Goal: Transaction & Acquisition: Book appointment/travel/reservation

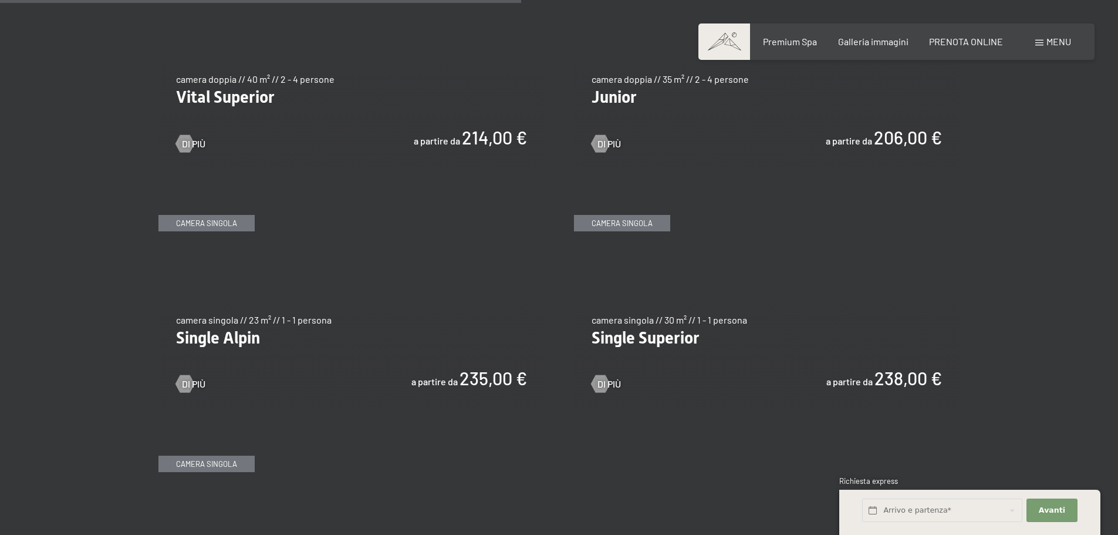
scroll to position [1761, 0]
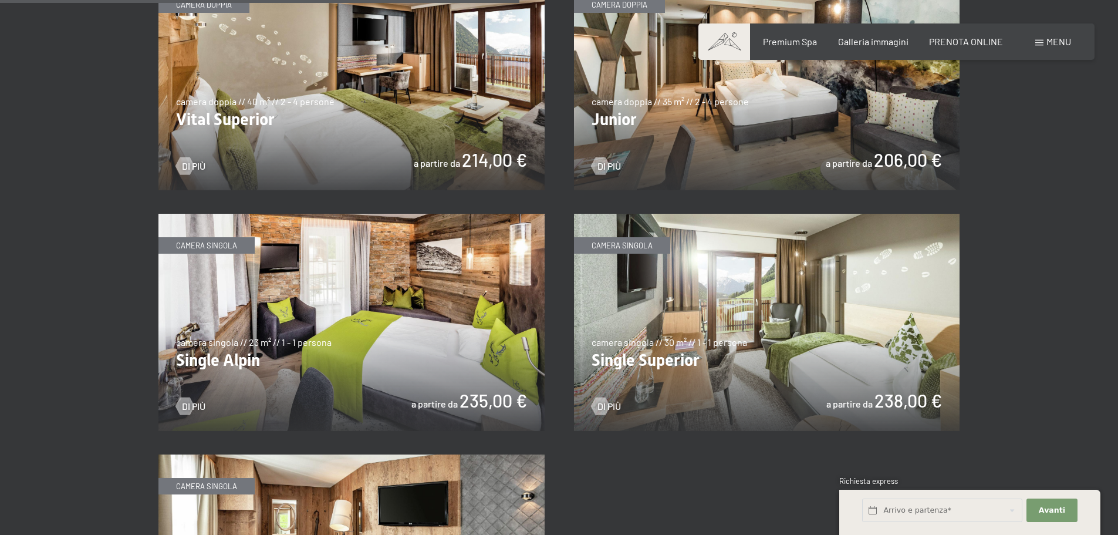
click at [228, 118] on img at bounding box center [351, 81] width 386 height 217
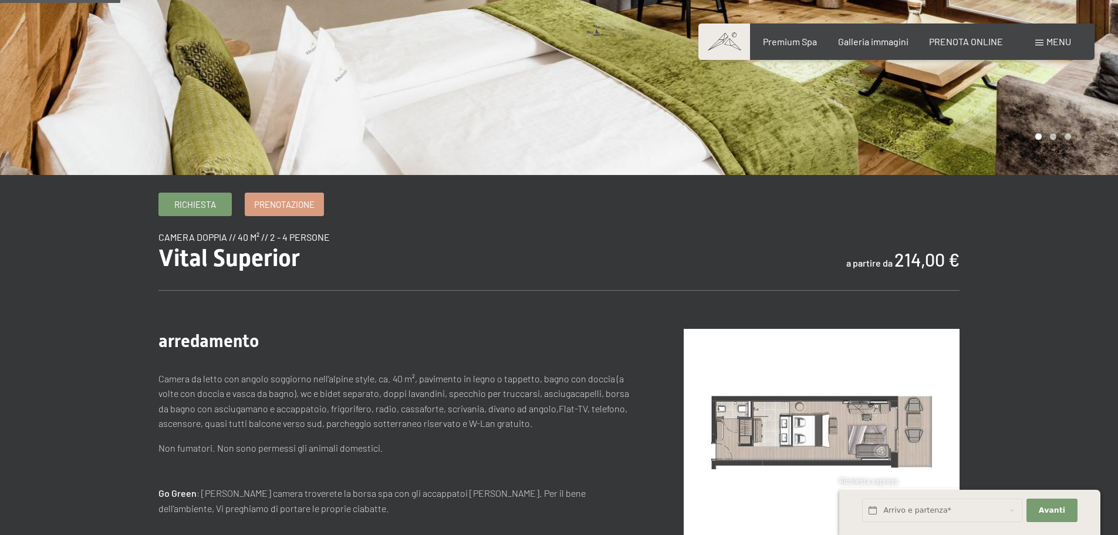
scroll to position [235, 0]
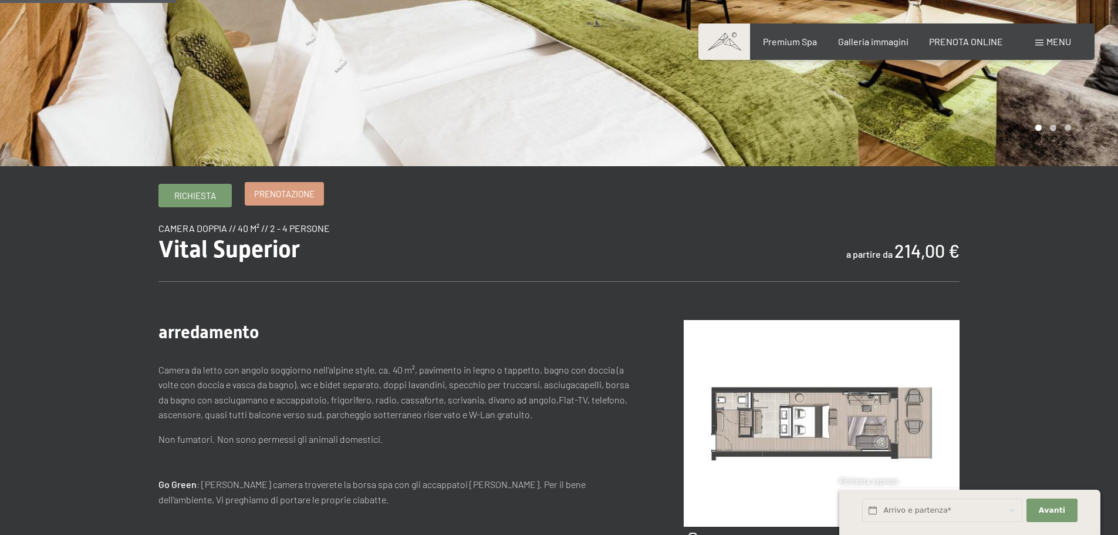
click at [292, 188] on span "Prenotazione" at bounding box center [284, 194] width 60 height 12
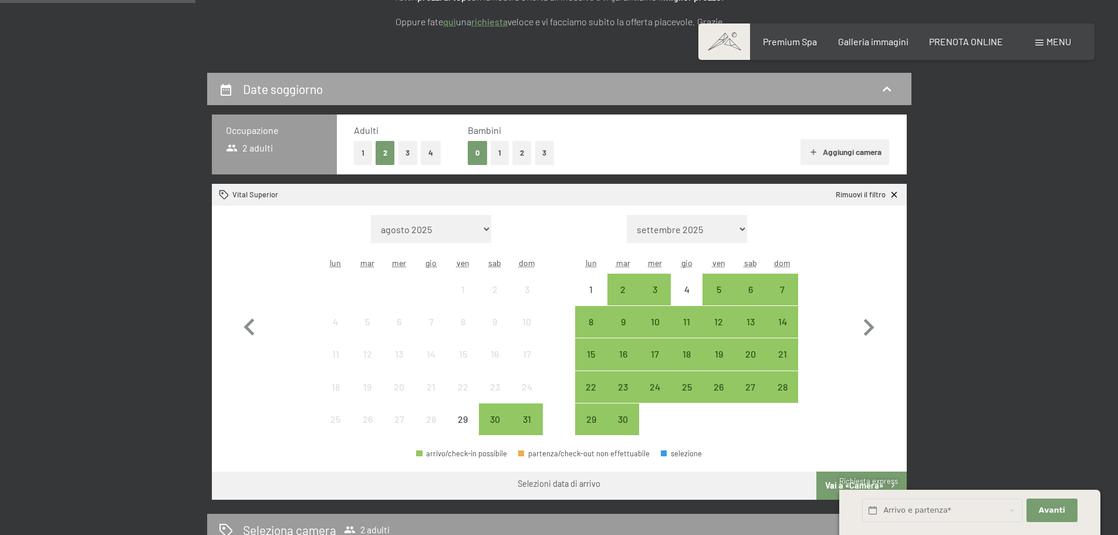
scroll to position [235, 0]
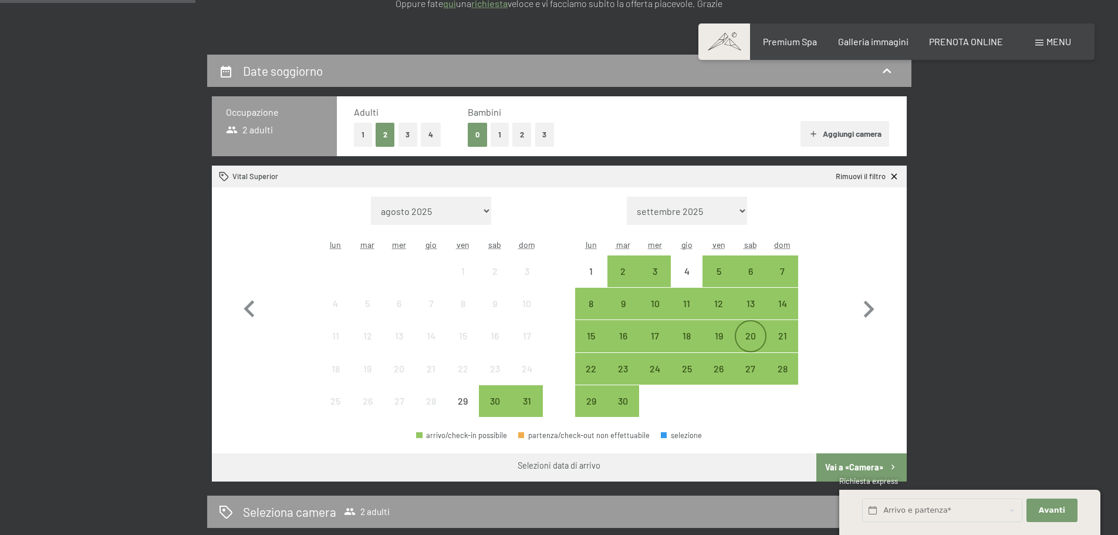
click at [752, 336] on div "20" at bounding box center [750, 345] width 29 height 29
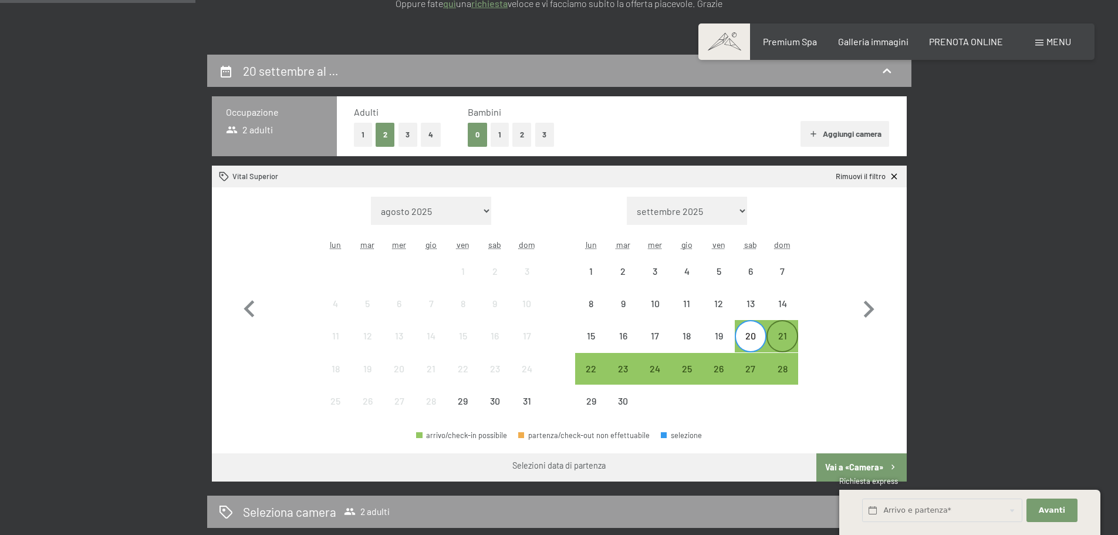
click at [788, 336] on div "21" at bounding box center [782, 345] width 29 height 29
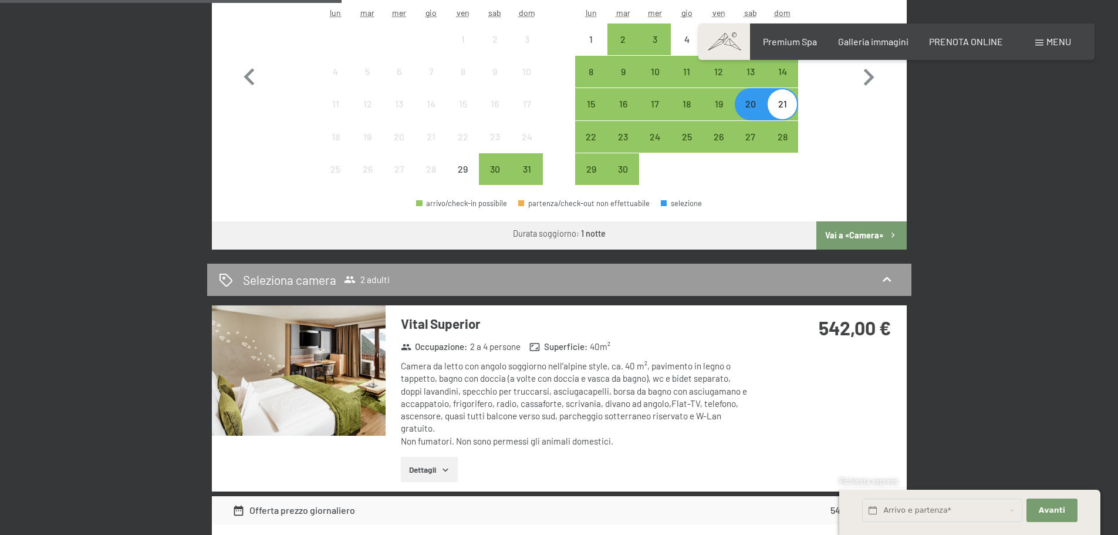
scroll to position [470, 0]
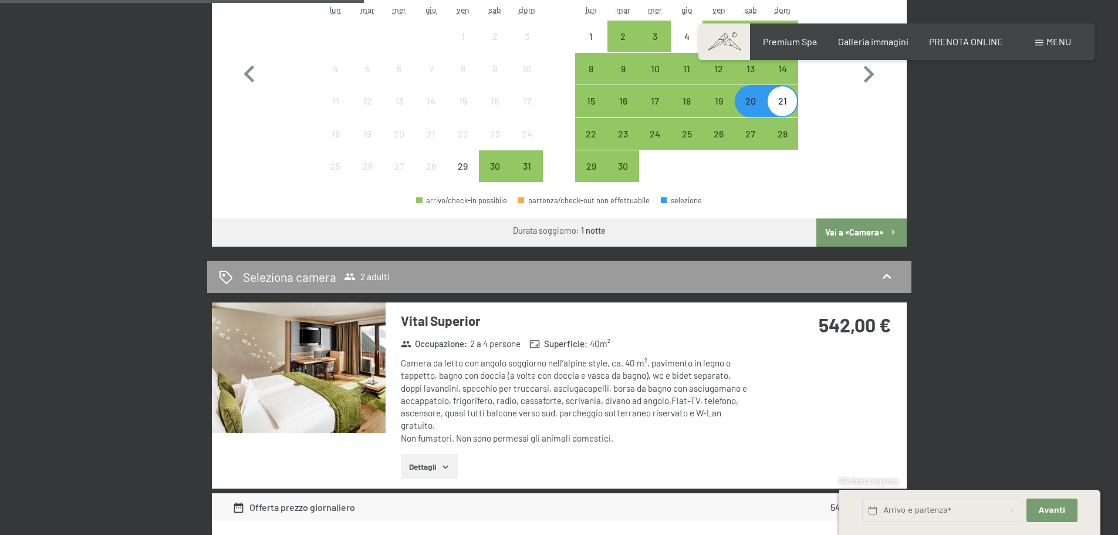
click at [439, 464] on button "Dettagli" at bounding box center [429, 467] width 57 height 26
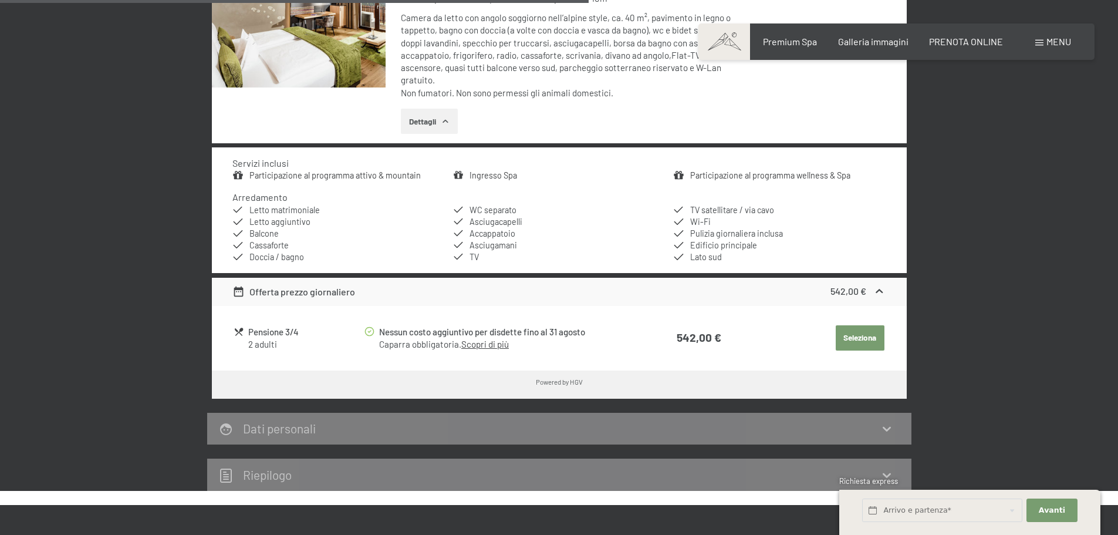
scroll to position [881, 0]
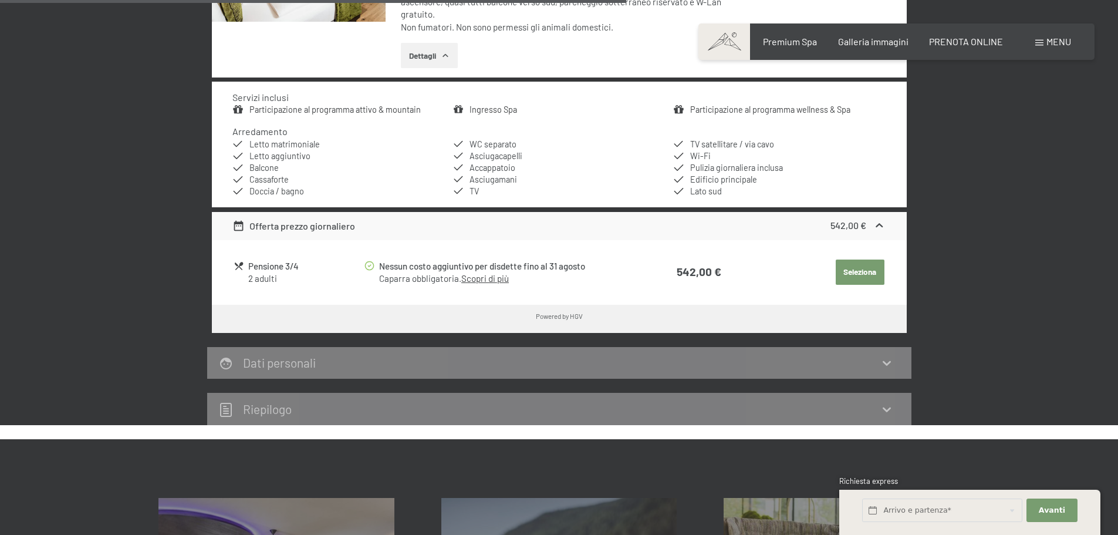
click at [382, 418] on div "Riepilogo" at bounding box center [559, 409] width 704 height 32
click at [1058, 513] on span "Avanti" at bounding box center [1052, 510] width 26 height 11
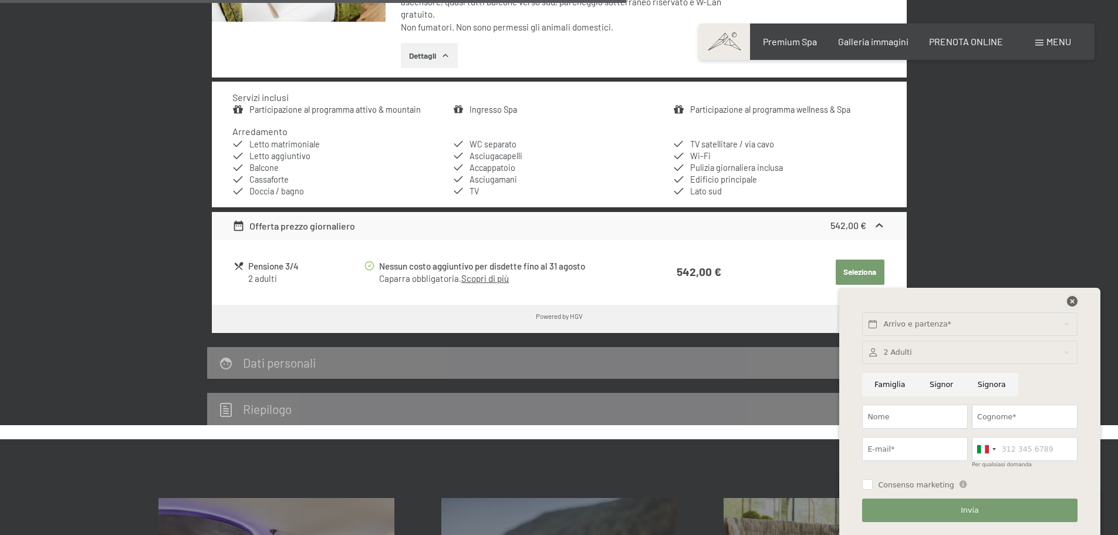
click at [1072, 301] on icon at bounding box center [1072, 301] width 11 height 11
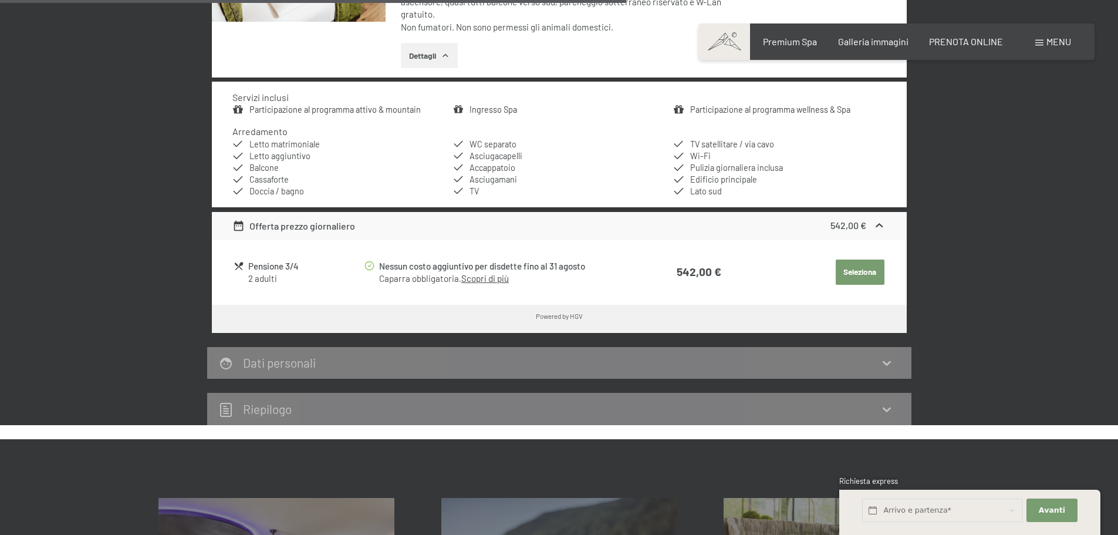
click at [895, 419] on div "Riepilogo" at bounding box center [559, 409] width 704 height 32
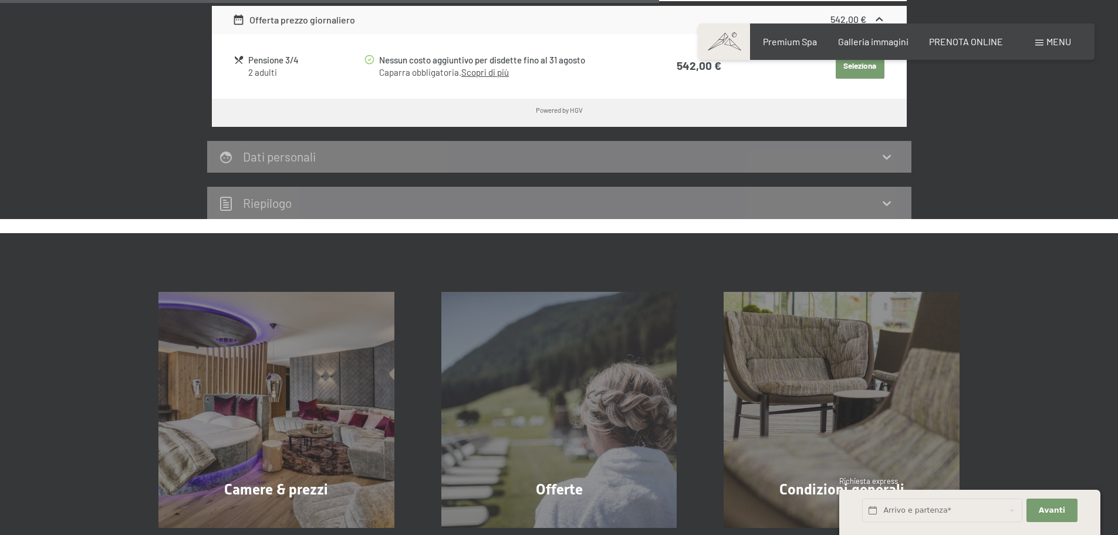
scroll to position [1115, 0]
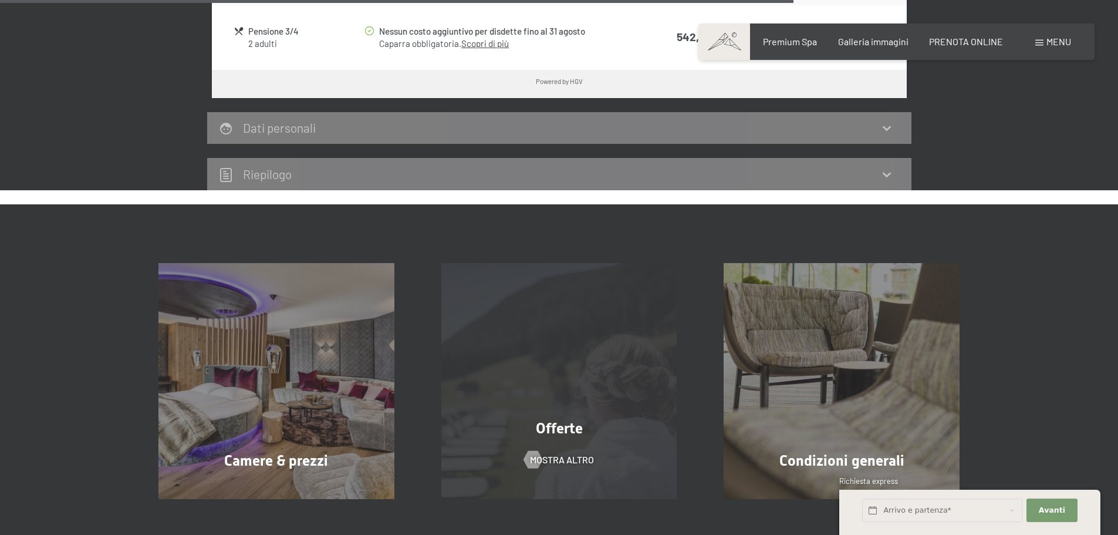
click at [559, 427] on span "Offerte" at bounding box center [559, 428] width 47 height 17
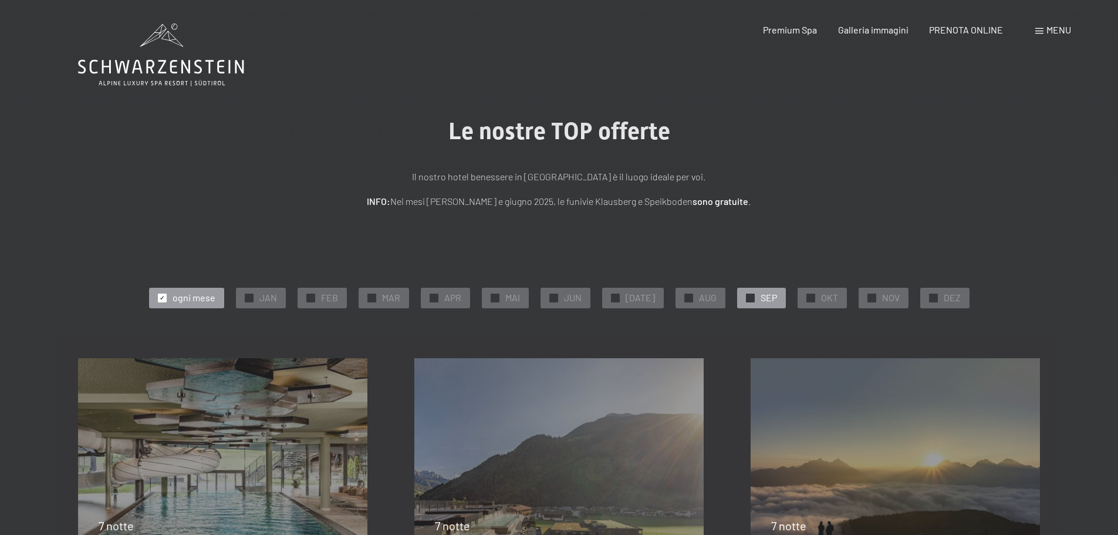
click at [761, 294] on span "SEP" at bounding box center [769, 297] width 16 height 13
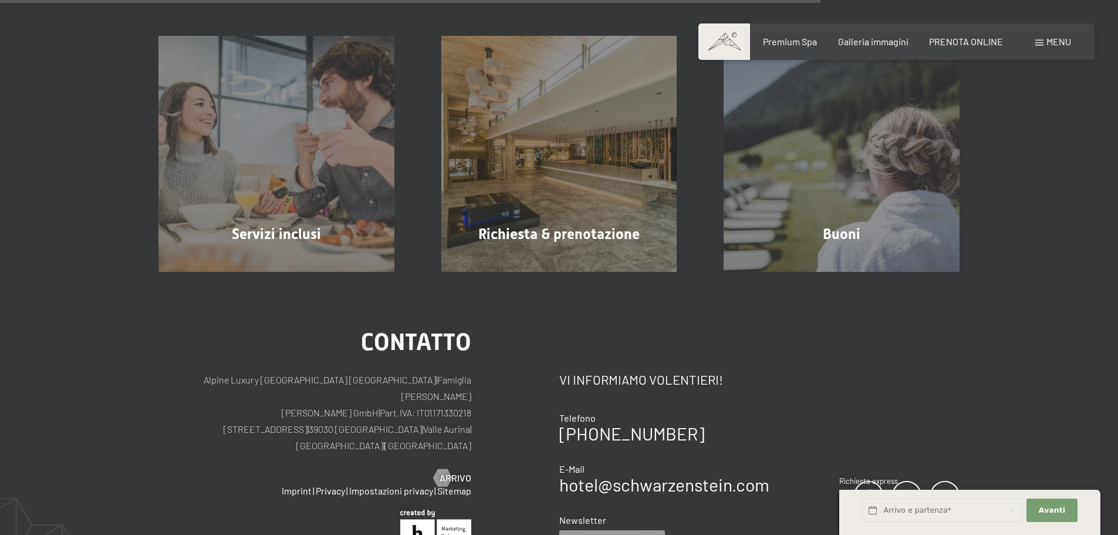
scroll to position [1115, 0]
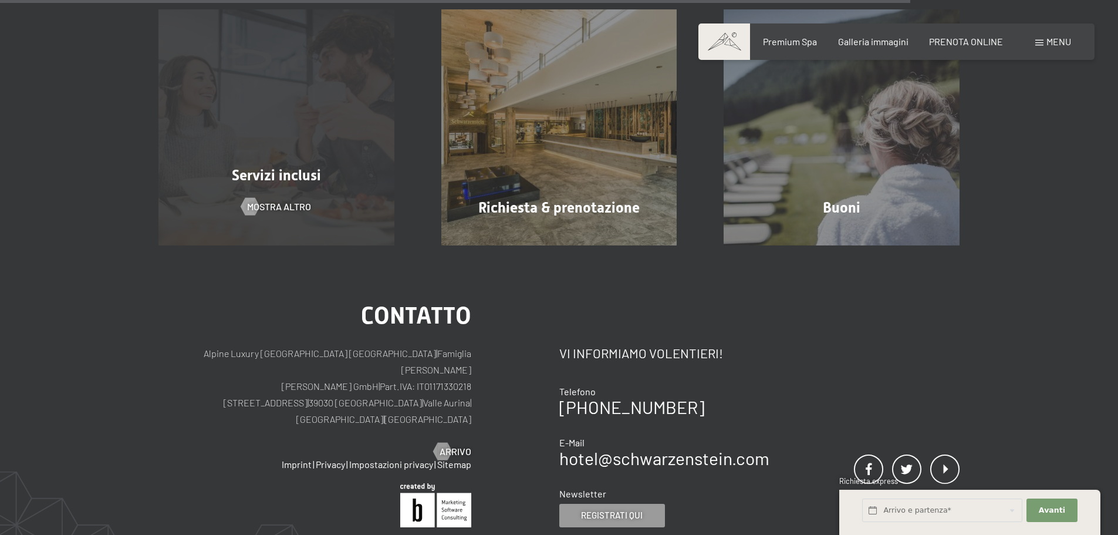
click at [283, 176] on span "Servizi inclusi" at bounding box center [276, 175] width 89 height 17
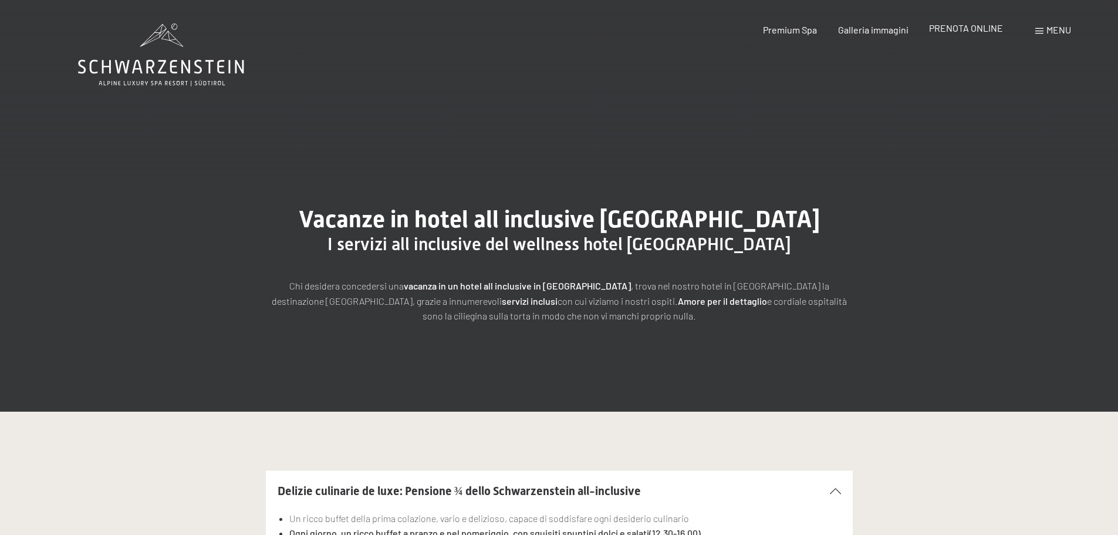
click at [973, 25] on span "PRENOTA ONLINE" at bounding box center [966, 27] width 74 height 11
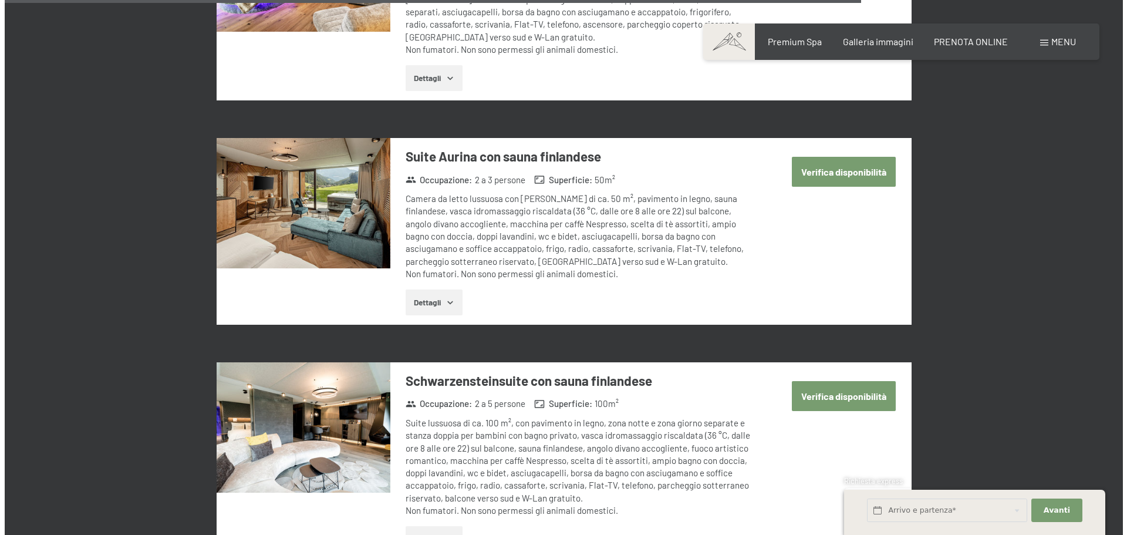
scroll to position [2642, 0]
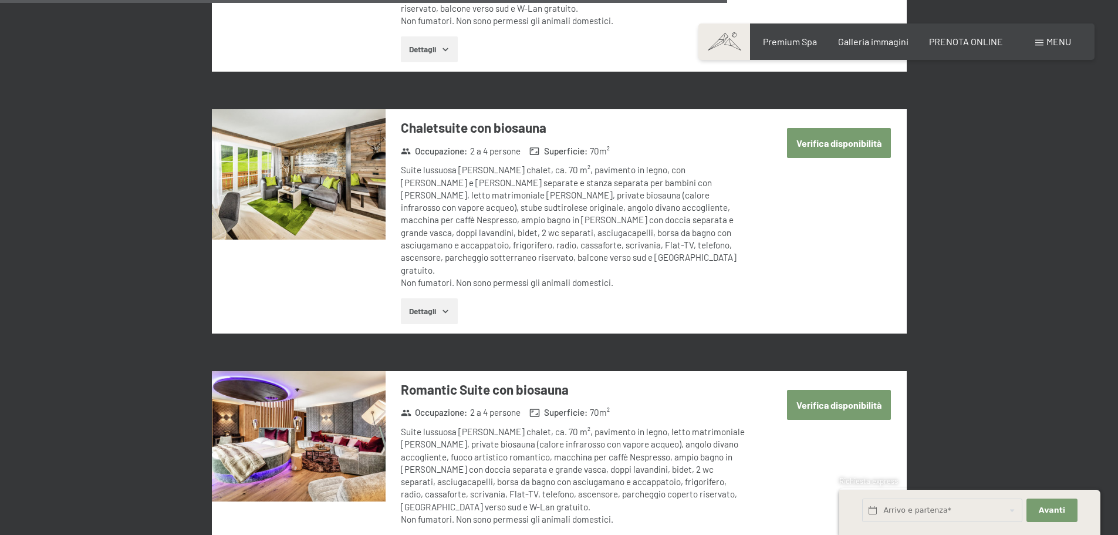
click at [1053, 43] on span "Menu" at bounding box center [1059, 41] width 25 height 11
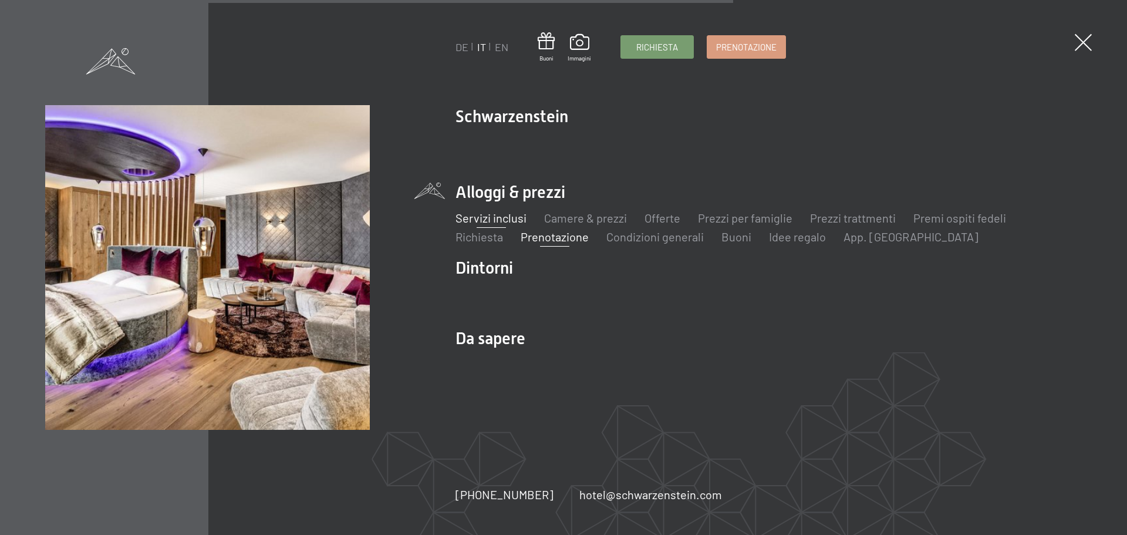
click at [515, 219] on link "Servizi inclusi" at bounding box center [491, 218] width 71 height 14
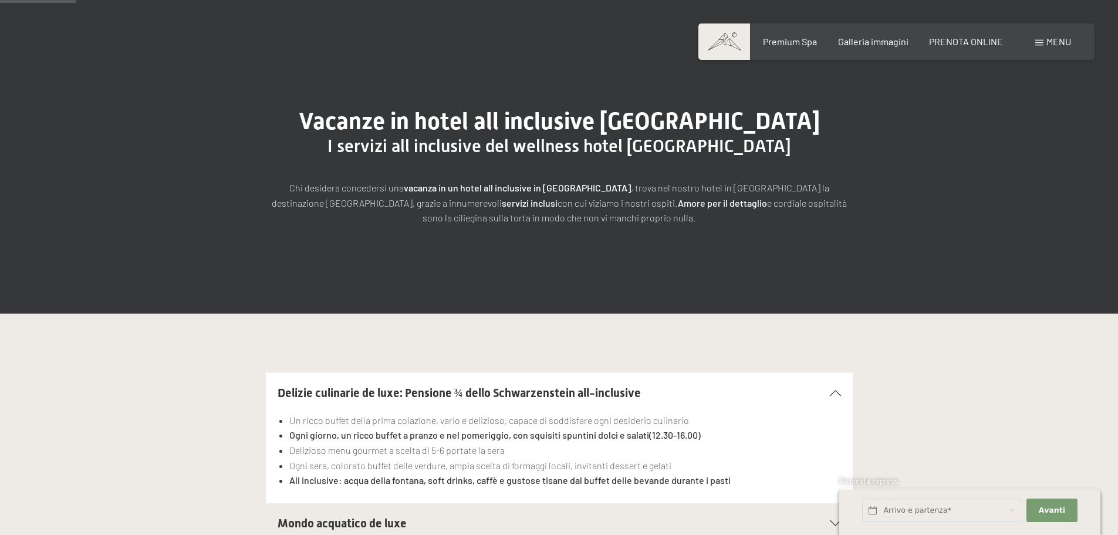
scroll to position [176, 0]
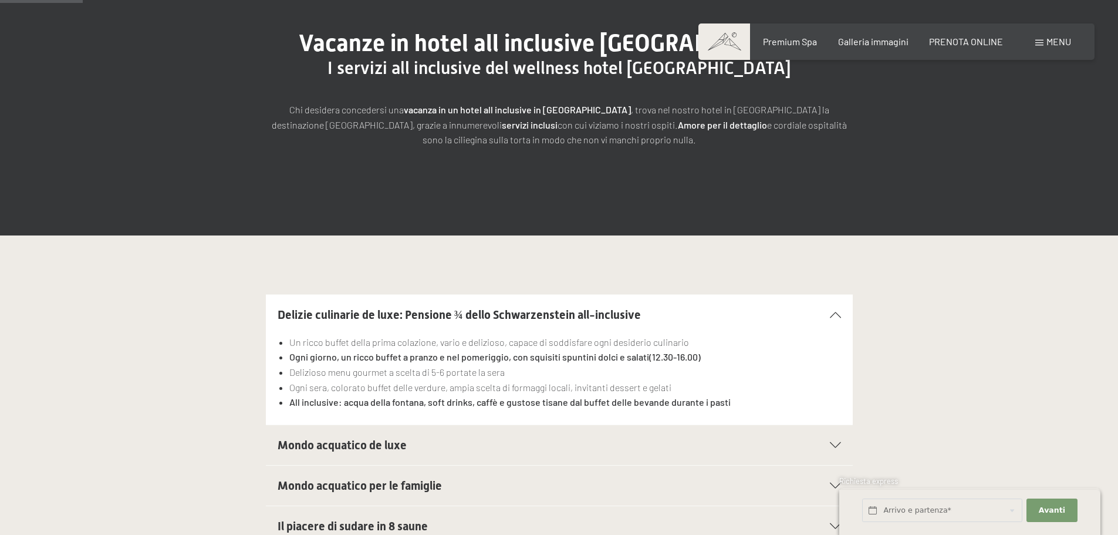
click at [371, 445] on span "Mondo acquatico de luxe" at bounding box center [342, 445] width 129 height 14
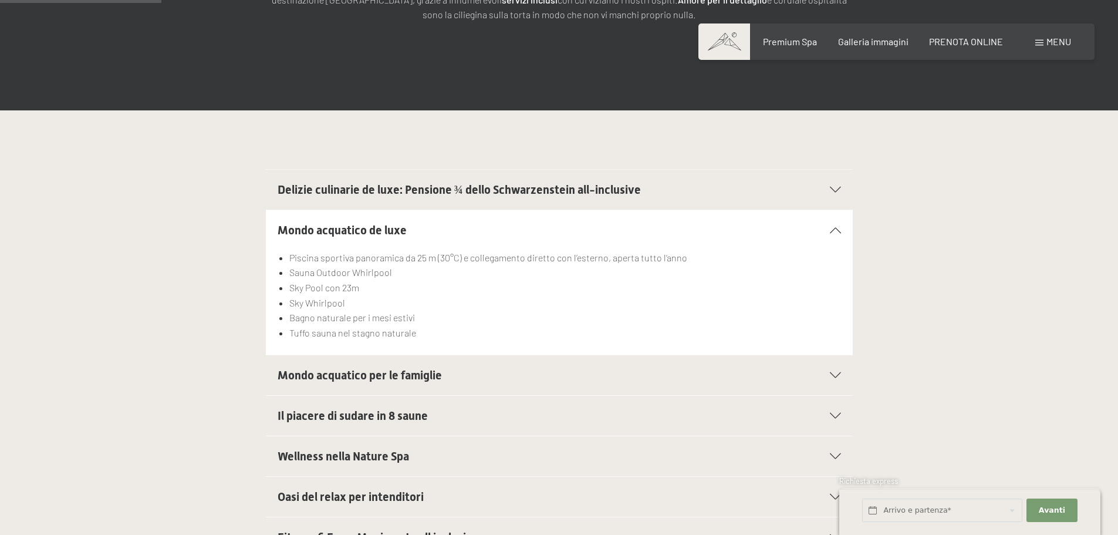
scroll to position [352, 0]
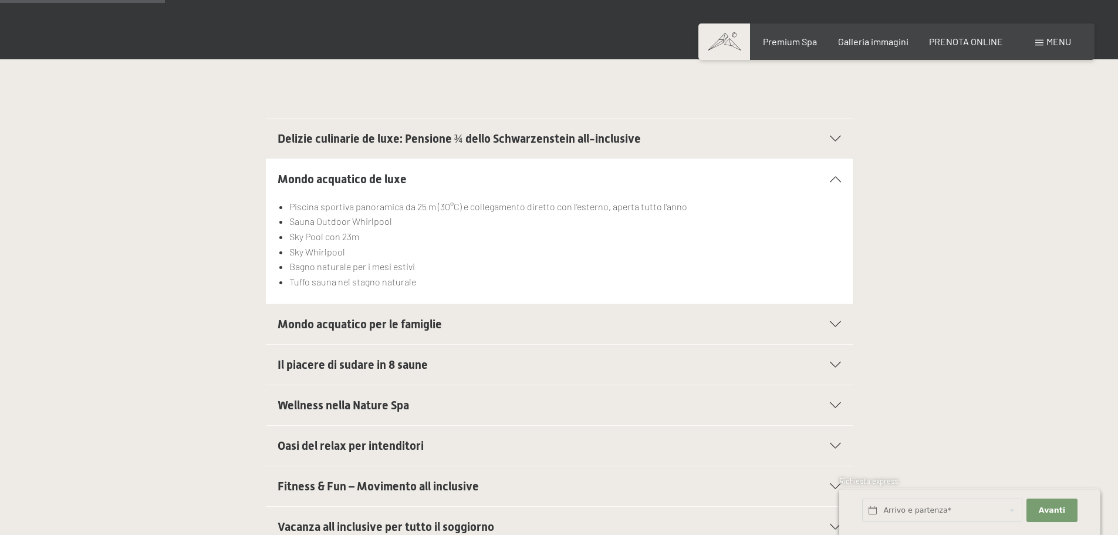
click at [407, 360] on span "Il piacere di sudare in 8 saune" at bounding box center [353, 364] width 150 height 14
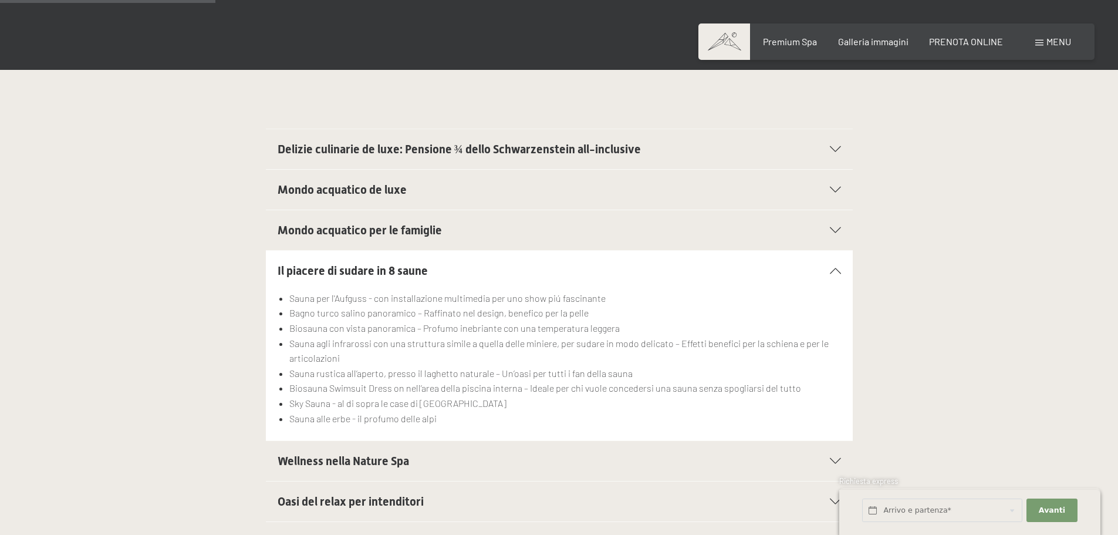
scroll to position [117, 0]
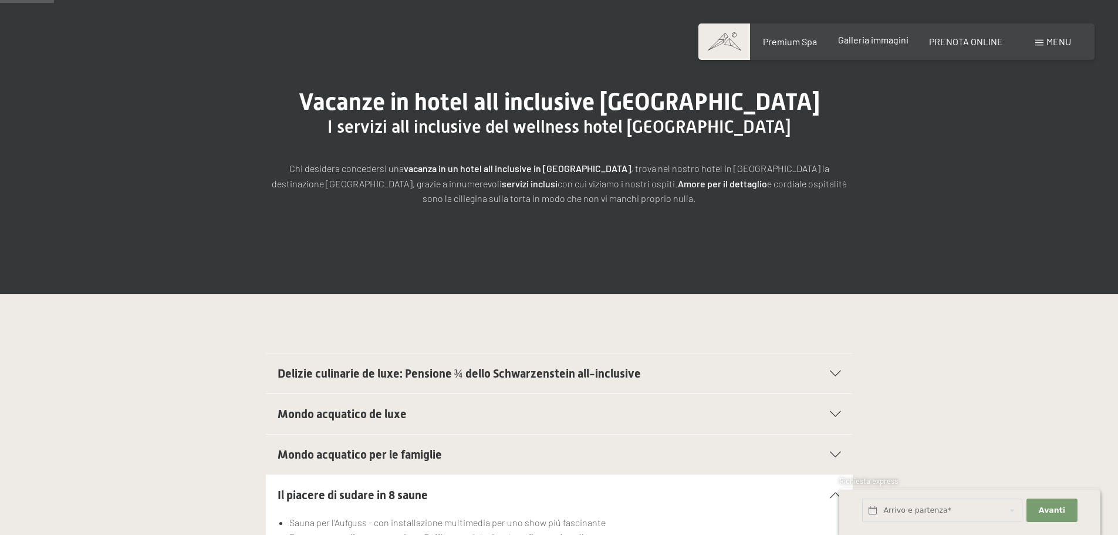
click at [858, 42] on span "Galleria immagini" at bounding box center [873, 39] width 70 height 11
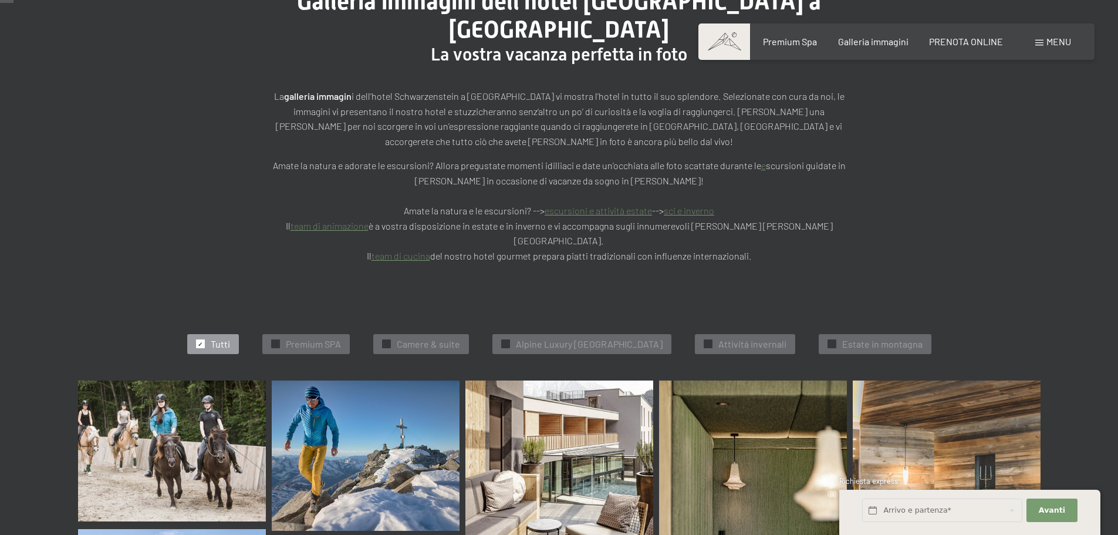
scroll to position [176, 0]
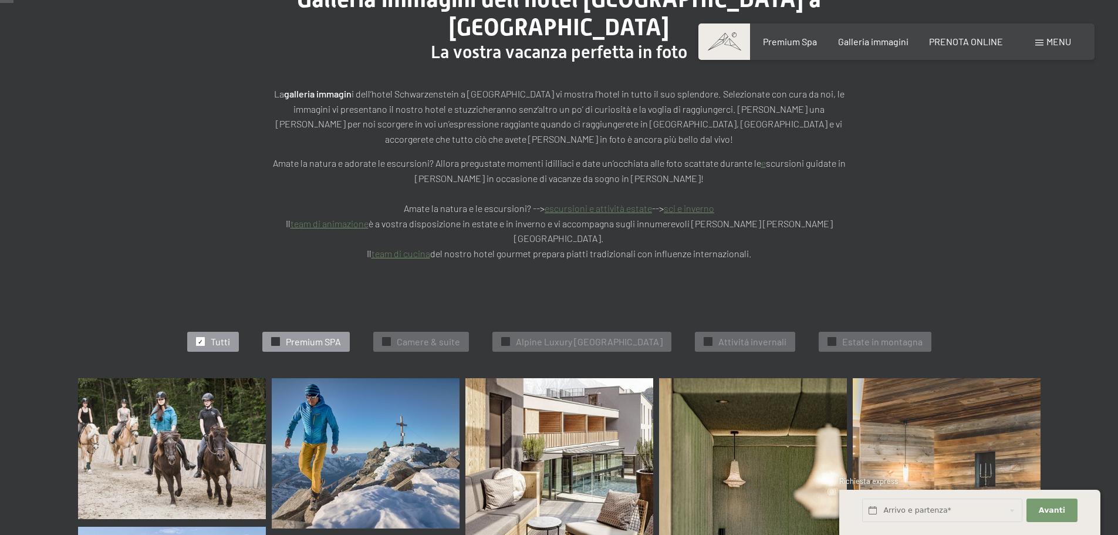
click at [318, 335] on span "Premium SPA" at bounding box center [313, 341] width 55 height 13
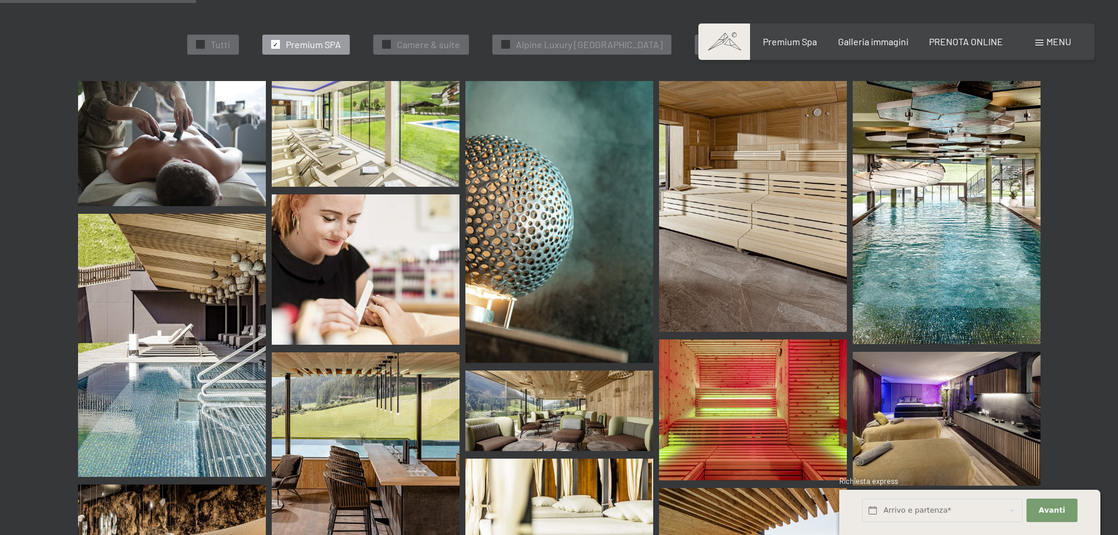
scroll to position [0, 0]
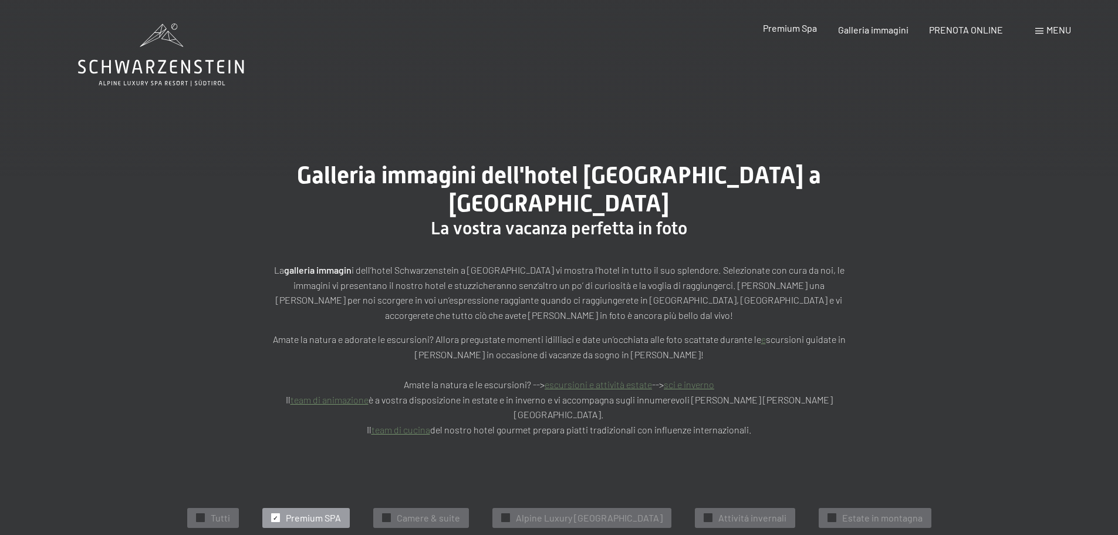
click at [790, 25] on span "Premium Spa" at bounding box center [790, 27] width 54 height 11
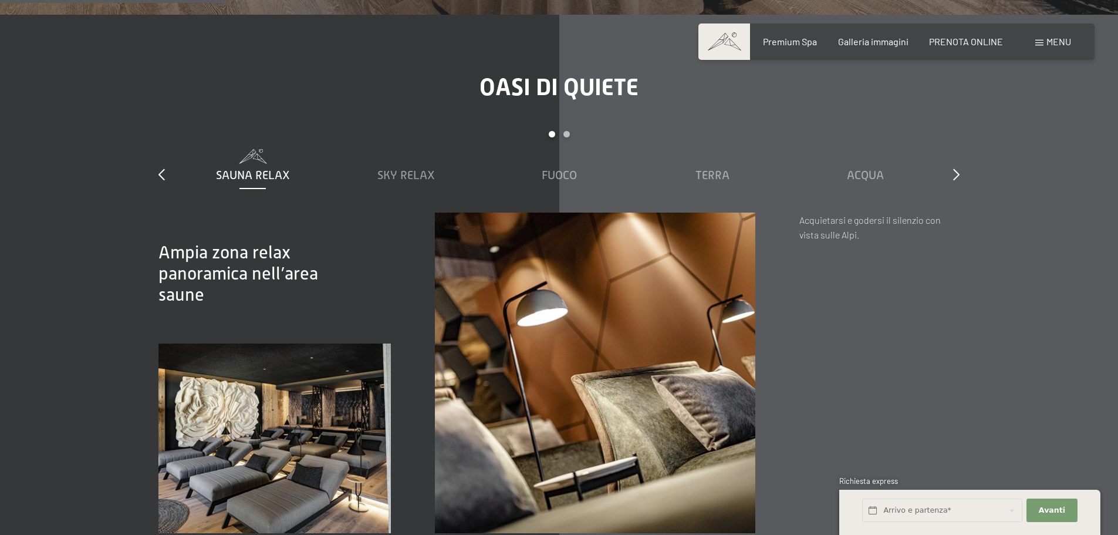
scroll to position [1761, 0]
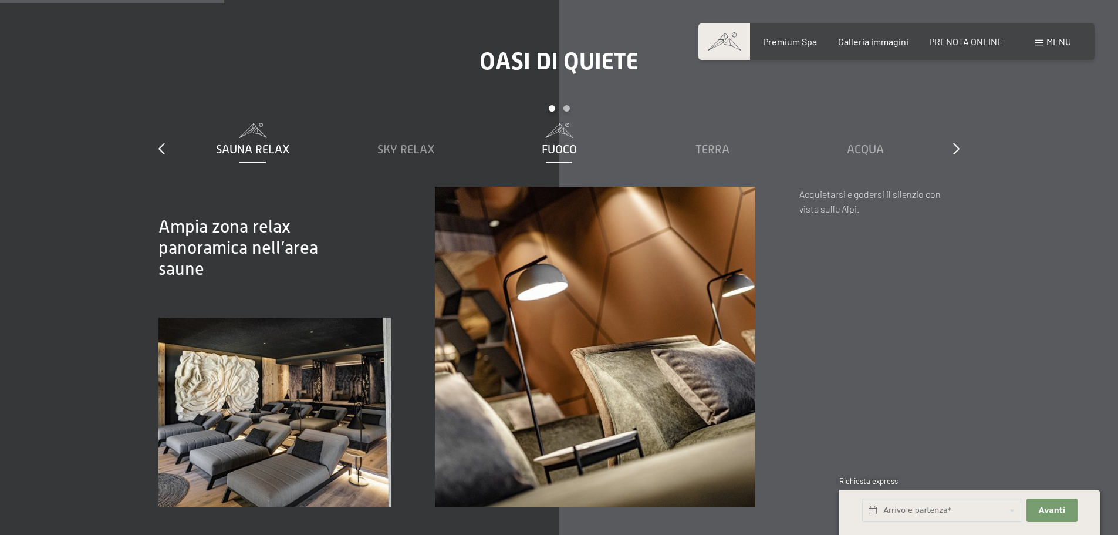
click at [572, 143] on span "Fuoco" at bounding box center [559, 149] width 35 height 13
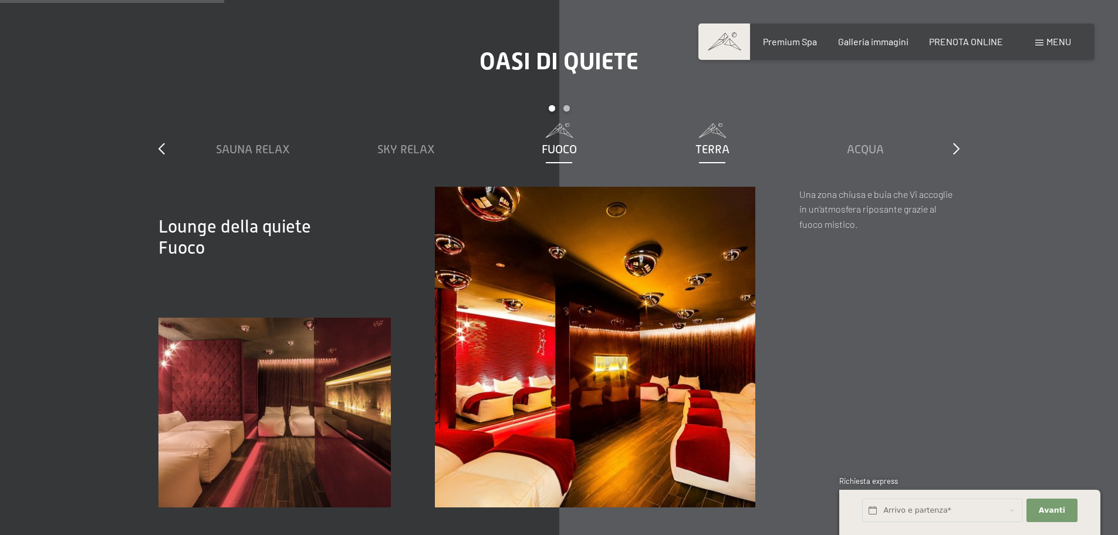
click at [700, 143] on span "Terra" at bounding box center [713, 149] width 34 height 13
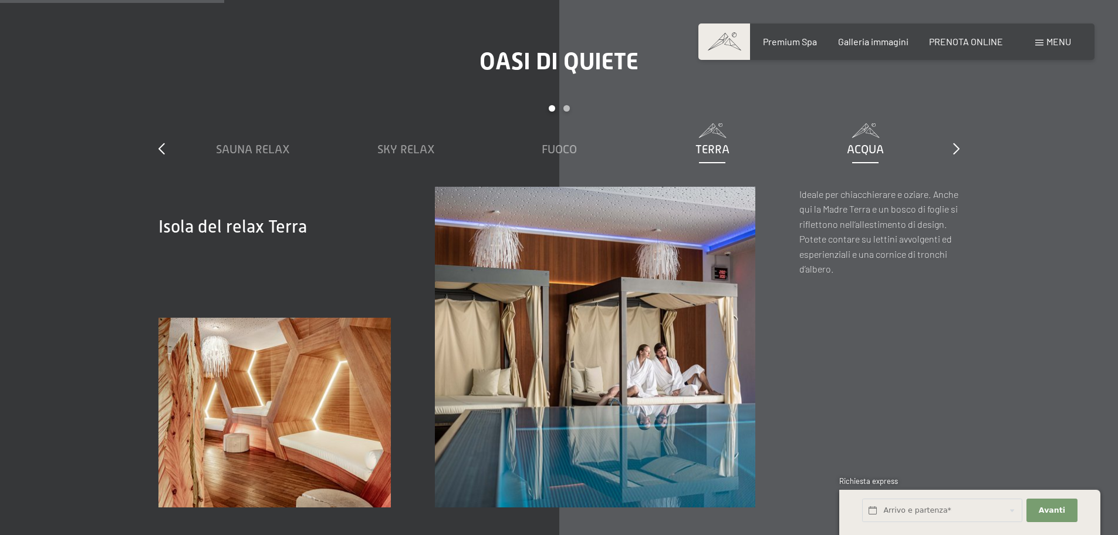
click at [861, 143] on span "Acqua" at bounding box center [865, 149] width 37 height 13
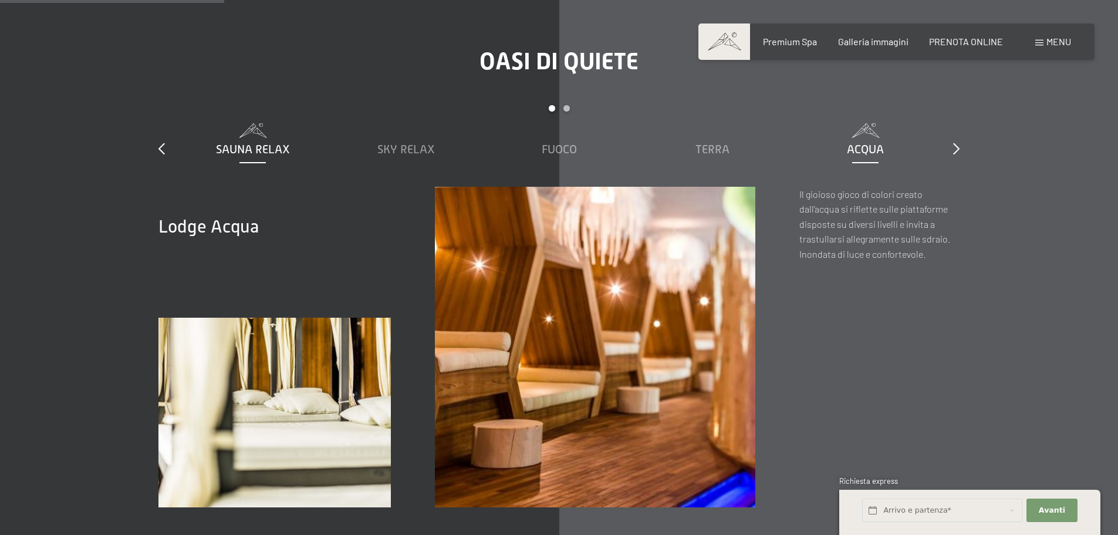
click at [240, 143] on span "Sauna relax" at bounding box center [253, 149] width 74 height 13
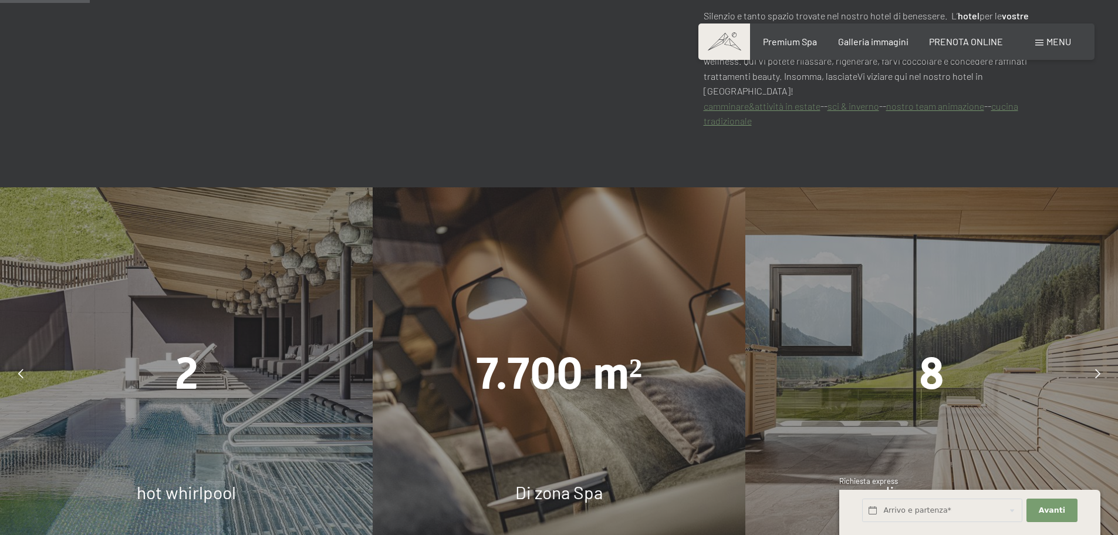
scroll to position [704, 0]
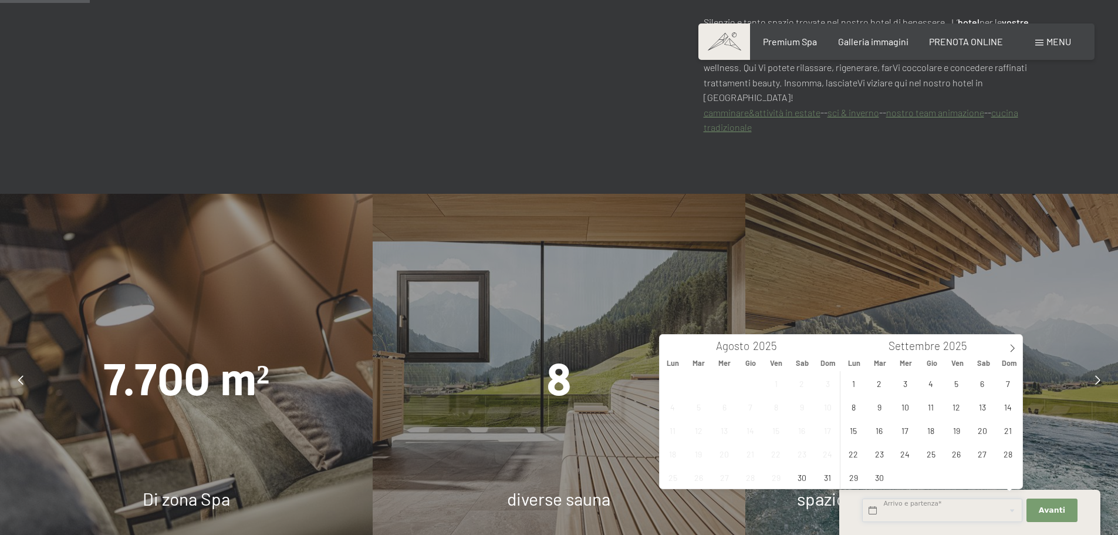
click at [915, 510] on input "text" at bounding box center [942, 510] width 160 height 24
click at [986, 430] on span "20" at bounding box center [982, 430] width 23 height 23
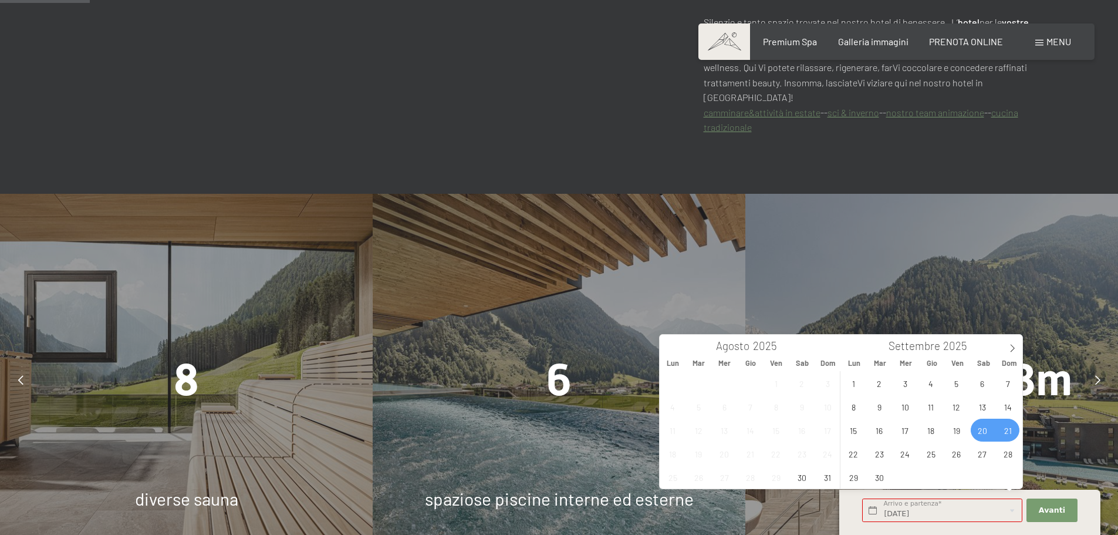
click at [1009, 429] on span "21" at bounding box center [1008, 430] width 23 height 23
type input "Sab. 20/09/2025 - Dom. 21/09/2025"
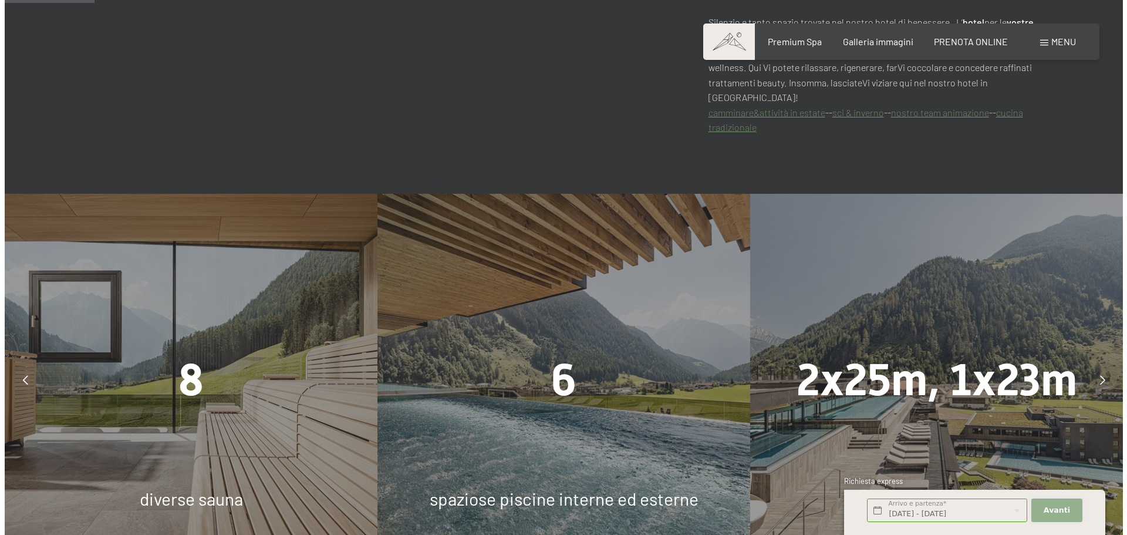
scroll to position [0, 0]
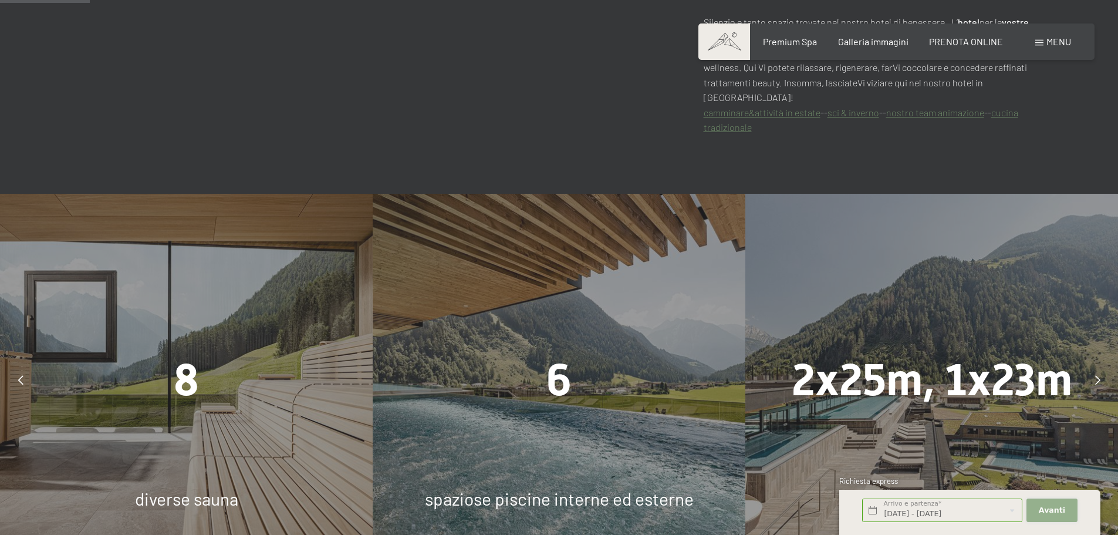
click at [1058, 502] on button "Avanti Nascondere i campi dell'indirizzo" at bounding box center [1052, 510] width 50 height 24
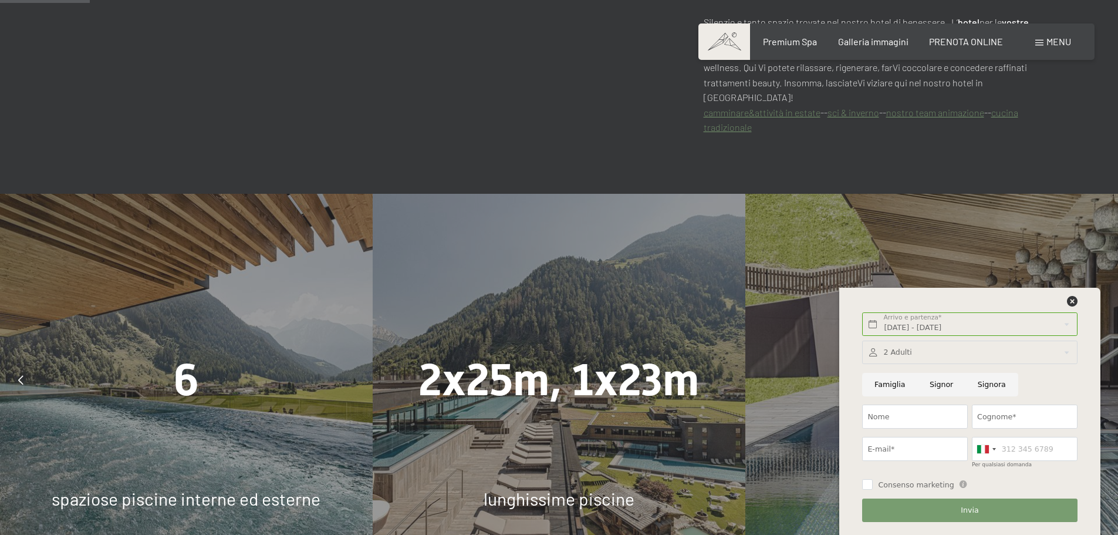
click at [582, 69] on div "Vacanze wellness in Alto Adige all‘Hotel Schwarzenstein Benvenuti in una delle …" at bounding box center [559, 12] width 963 height 246
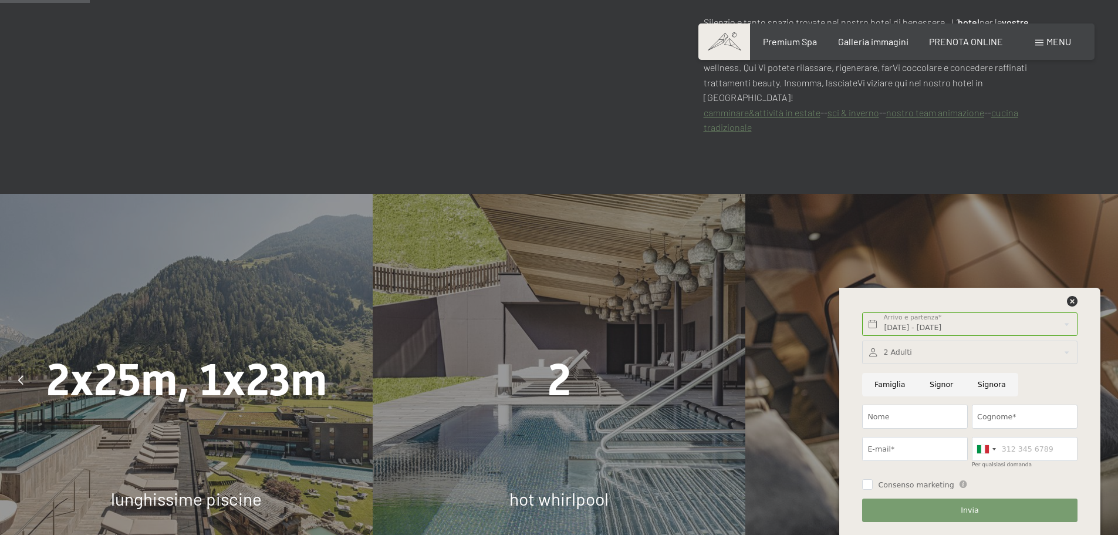
click at [1057, 40] on span "Menu" at bounding box center [1059, 41] width 25 height 11
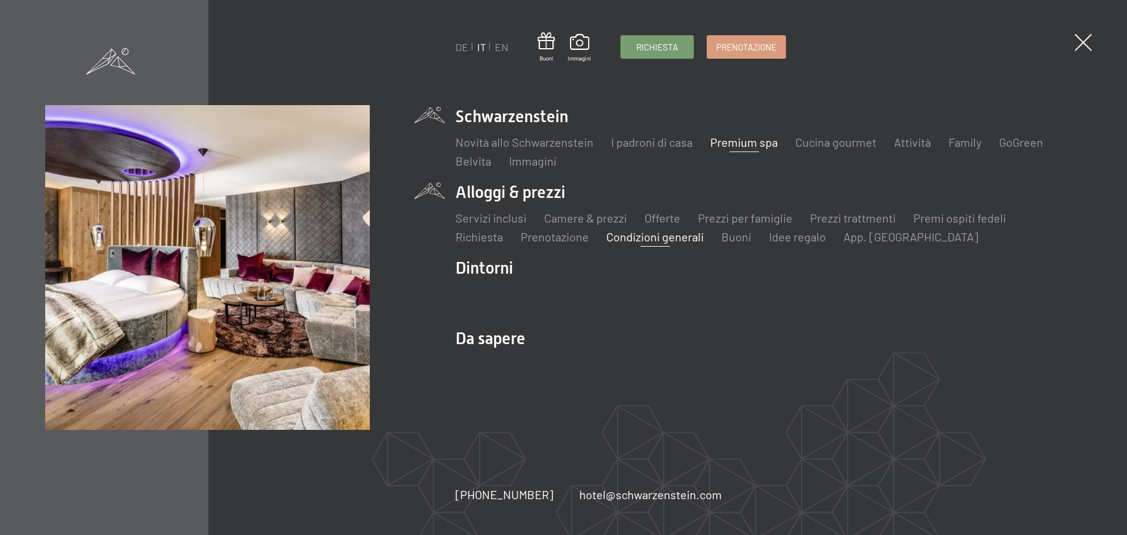
click at [660, 238] on link "Condizioni generali" at bounding box center [654, 237] width 97 height 14
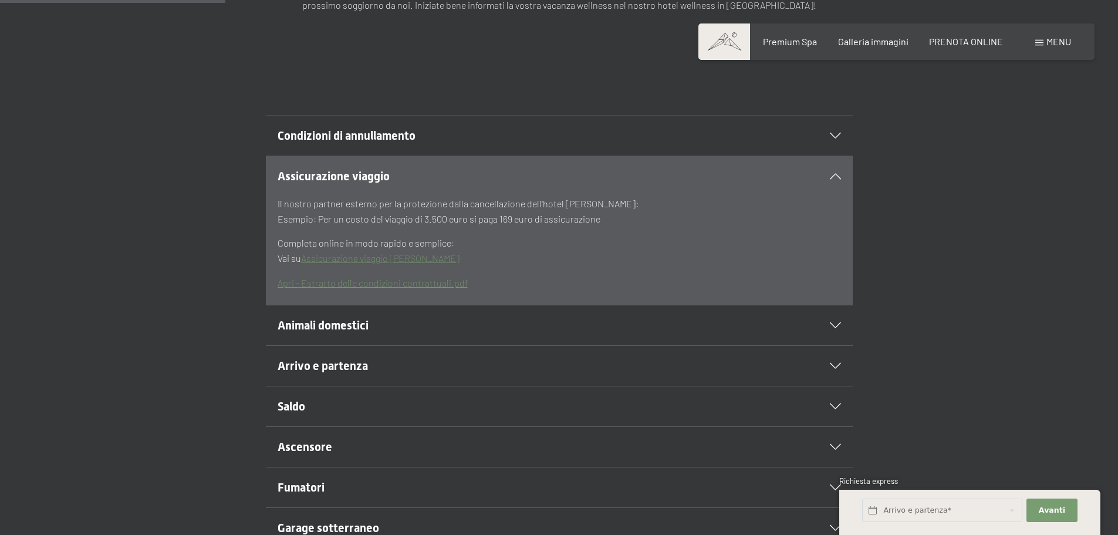
scroll to position [294, 0]
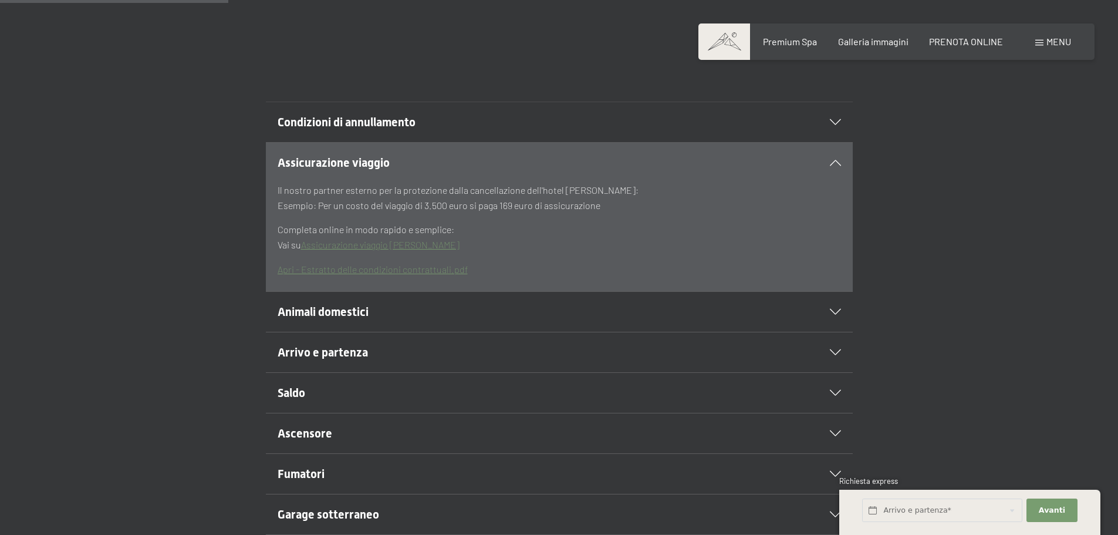
click at [599, 357] on h2 "Arrivo e partenza" at bounding box center [531, 352] width 507 height 16
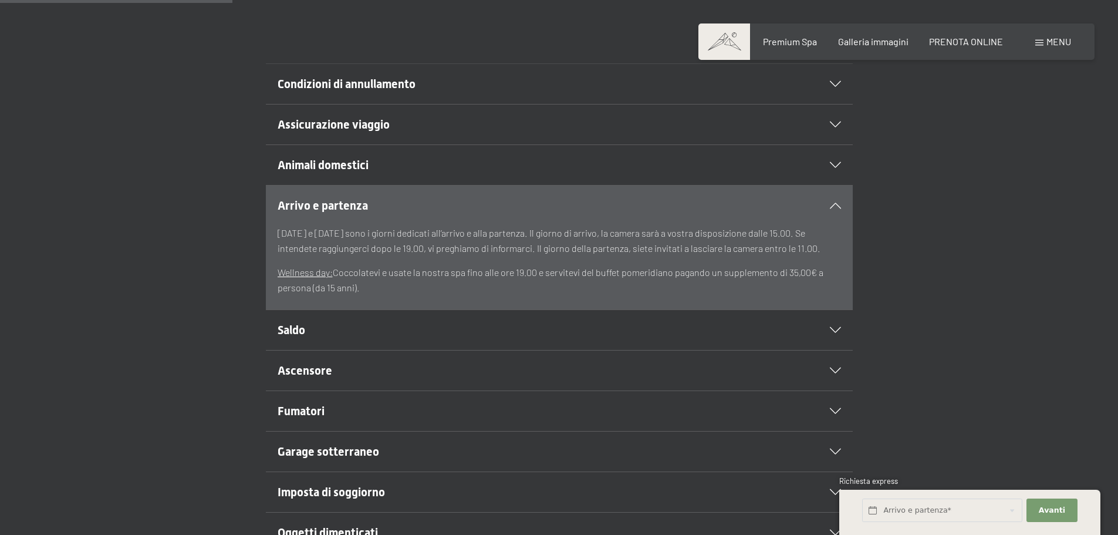
scroll to position [352, 0]
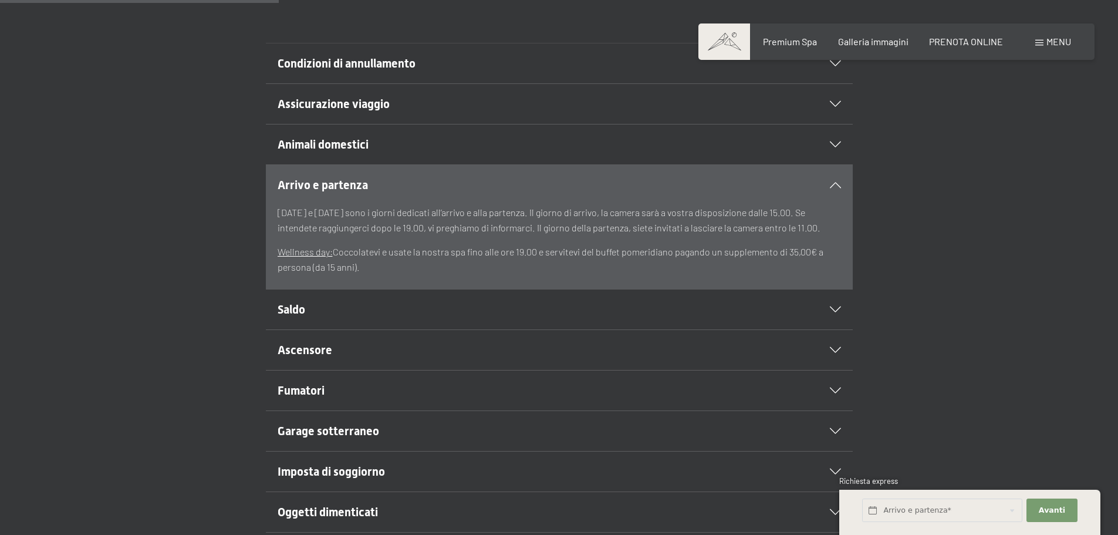
click at [525, 311] on h2 "Saldo" at bounding box center [531, 309] width 507 height 16
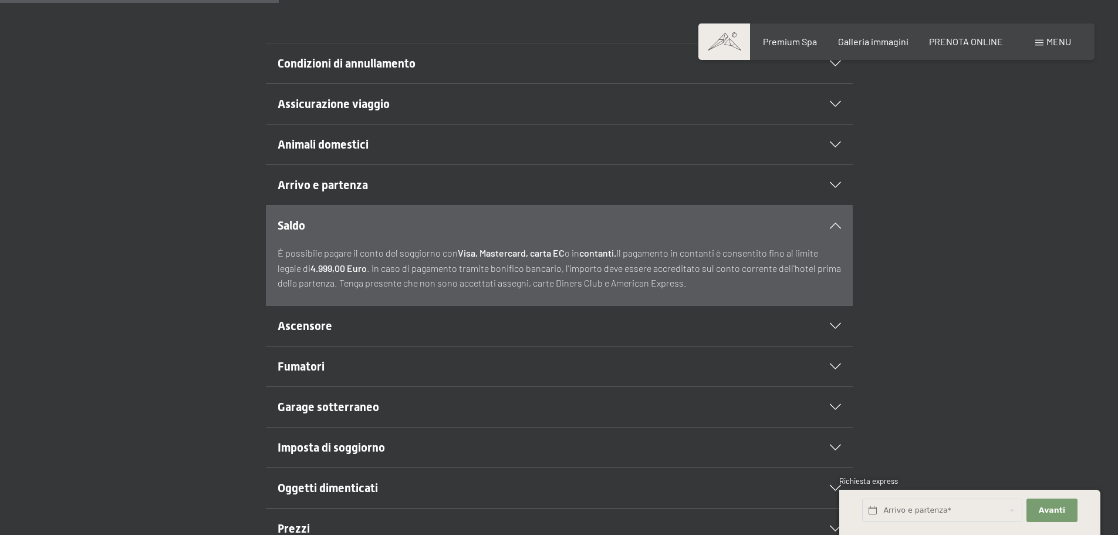
click at [522, 327] on h2 "Ascensore" at bounding box center [531, 326] width 507 height 16
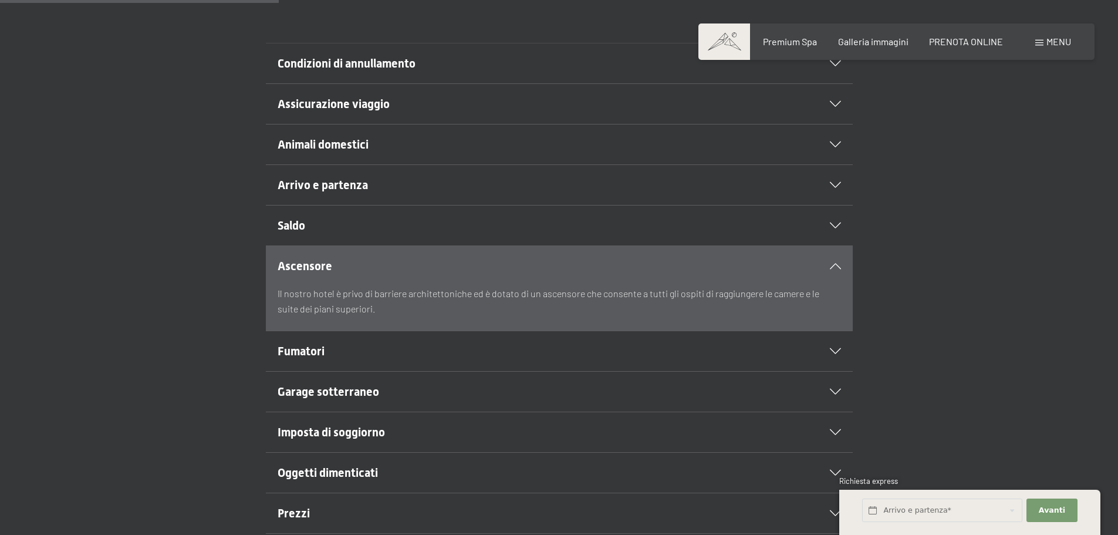
click at [512, 353] on h2 "Fumatori" at bounding box center [531, 351] width 507 height 16
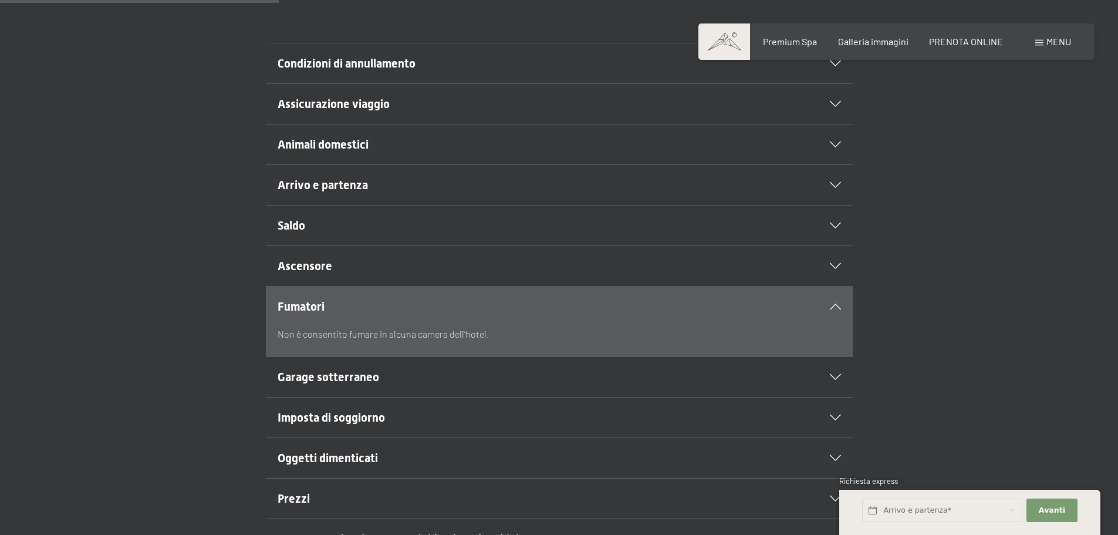
click at [512, 376] on h2 "Garage sotterraneo" at bounding box center [531, 377] width 507 height 16
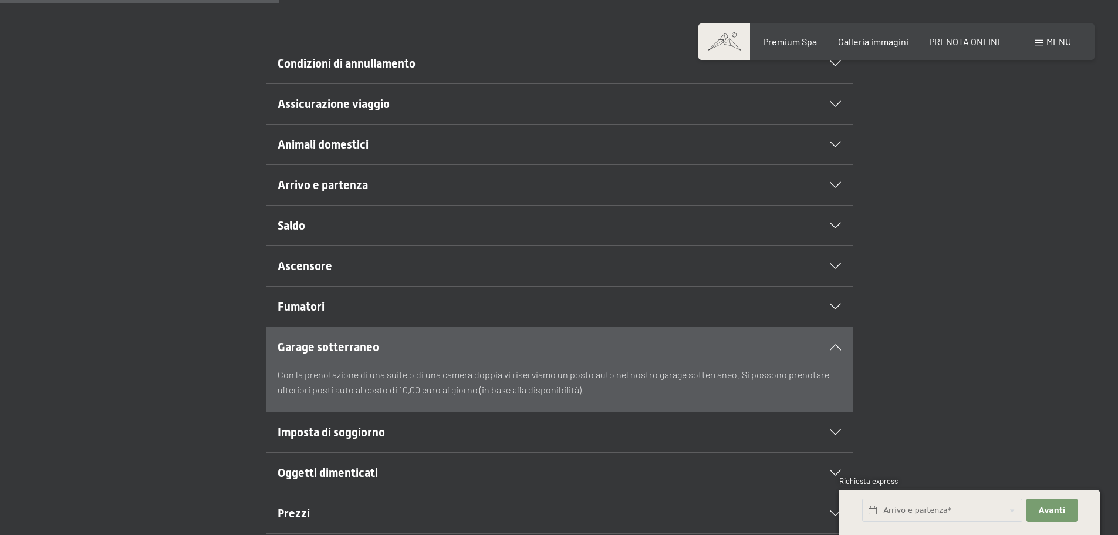
click at [507, 424] on h2 "Imposta di soggiorno" at bounding box center [531, 432] width 507 height 16
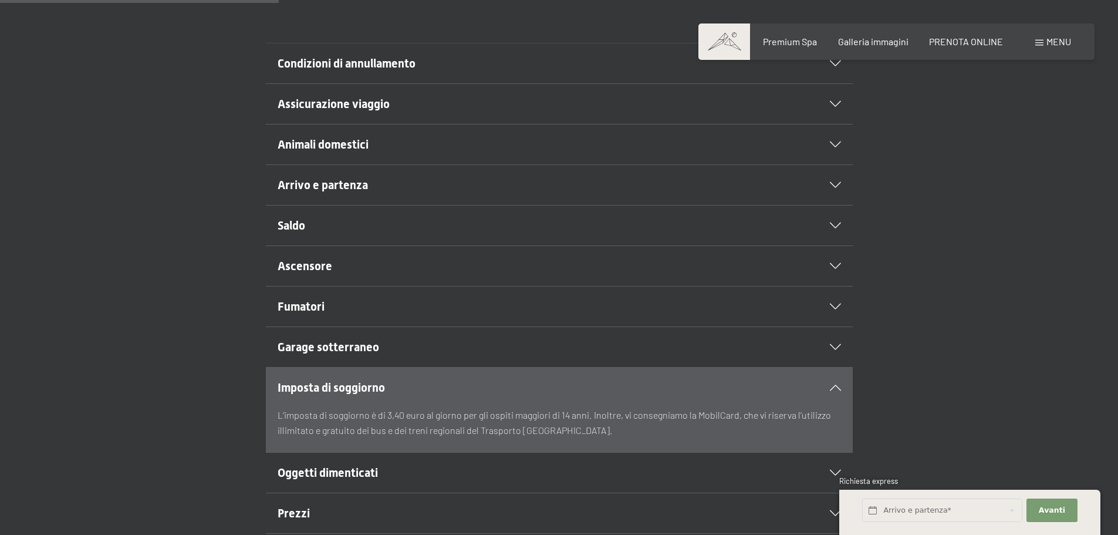
click at [507, 467] on h2 "Oggetti dimenticati" at bounding box center [531, 472] width 507 height 16
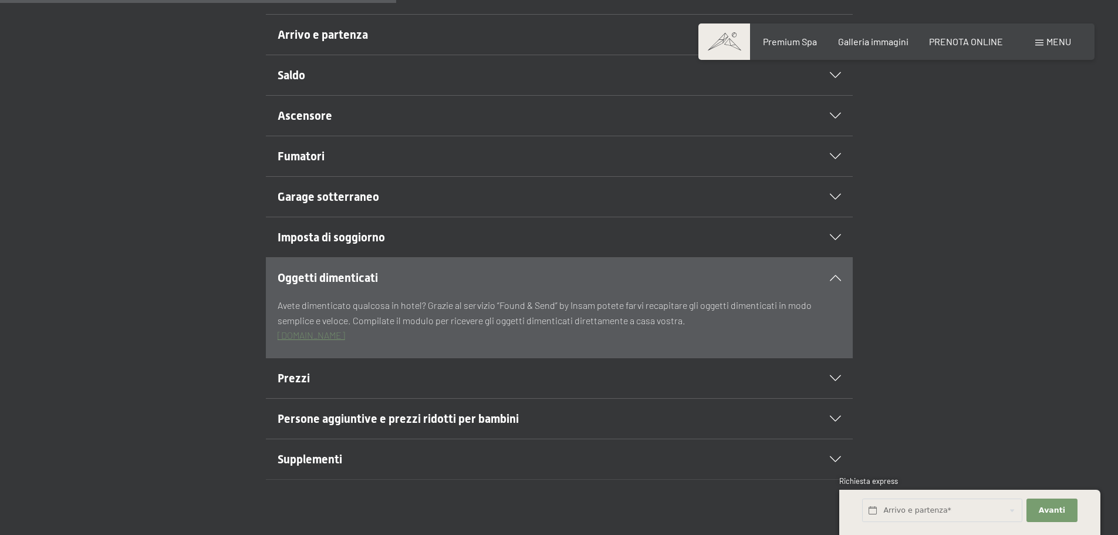
scroll to position [528, 0]
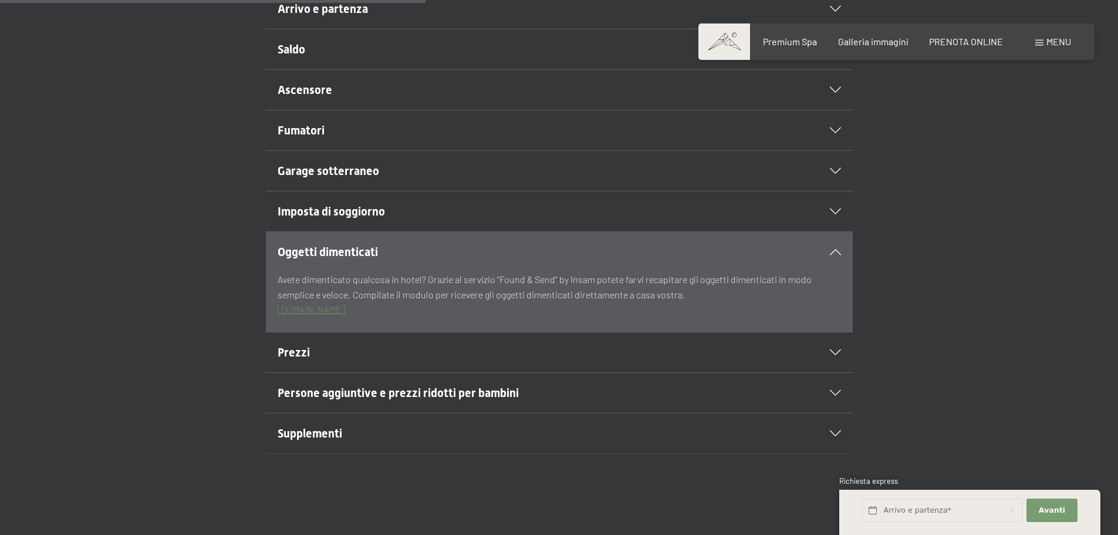
click at [477, 357] on h2 "Prezzi" at bounding box center [531, 352] width 507 height 16
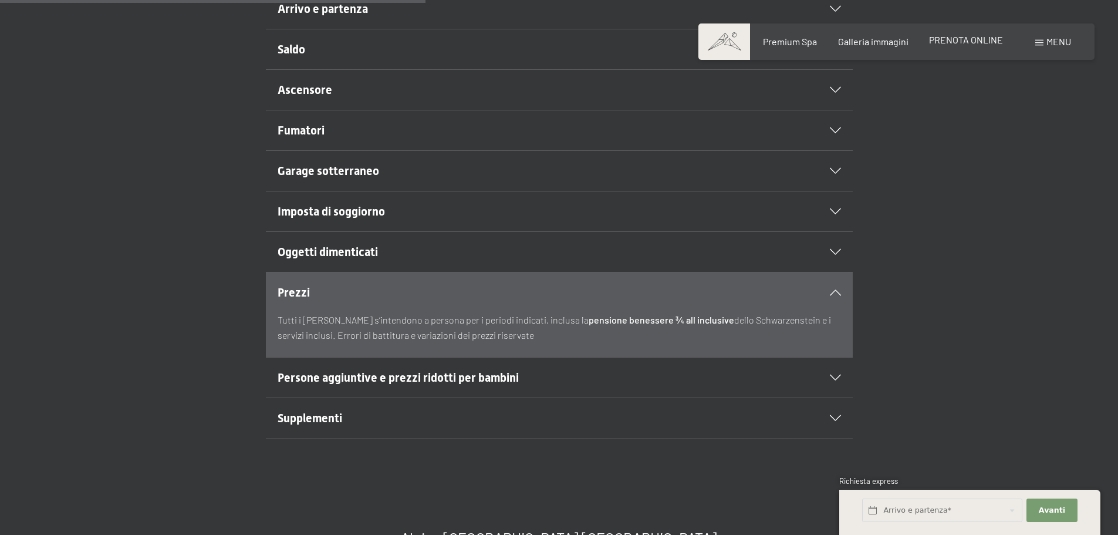
click at [944, 43] on span "PRENOTA ONLINE" at bounding box center [966, 39] width 74 height 11
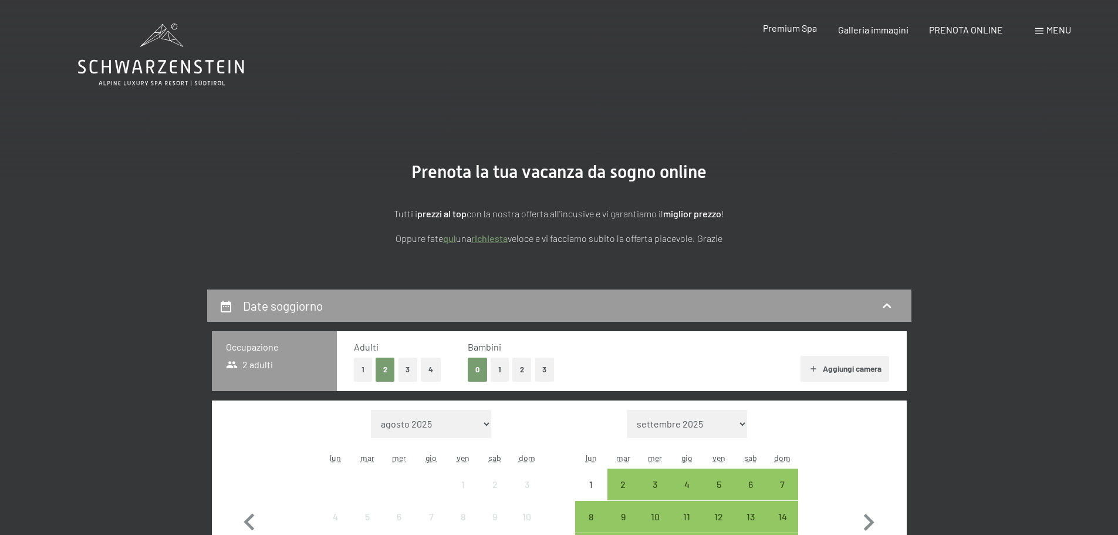
click at [805, 29] on span "Premium Spa" at bounding box center [790, 27] width 54 height 11
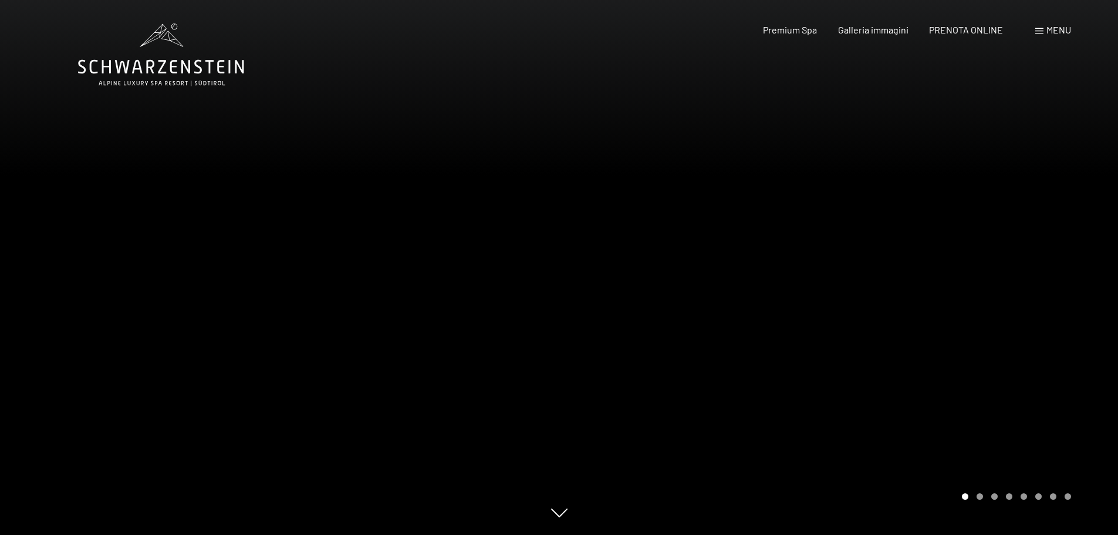
click at [1044, 26] on div "Menu" at bounding box center [1054, 29] width 36 height 13
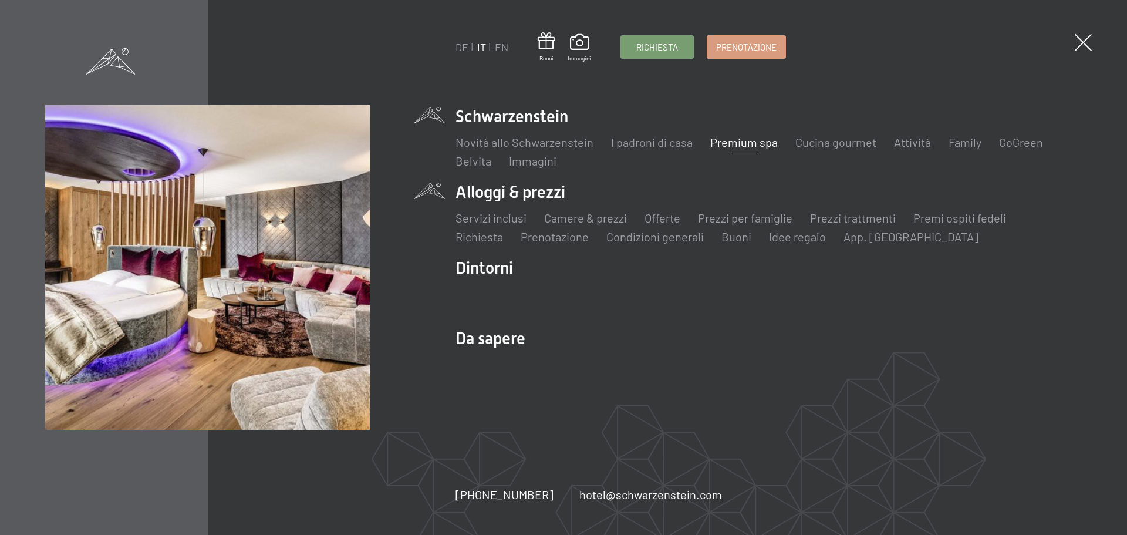
click at [535, 190] on li "Alloggi & prezzi Servizi inclusi Camere & prezzi Lista Offerte Lista Prezzi per…" at bounding box center [769, 213] width 626 height 64
click at [541, 224] on ul "Servizi inclusi Camere & prezzi Lista Offerte Lista Prezzi per famiglie Prezzi …" at bounding box center [769, 227] width 626 height 35
click at [565, 222] on link "Camere & prezzi" at bounding box center [585, 218] width 83 height 14
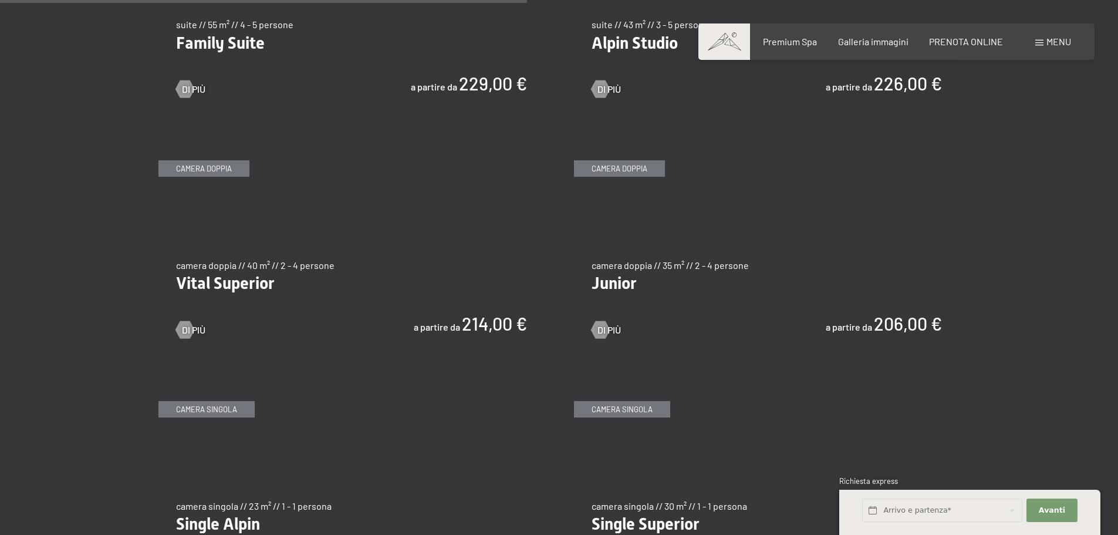
scroll to position [1585, 0]
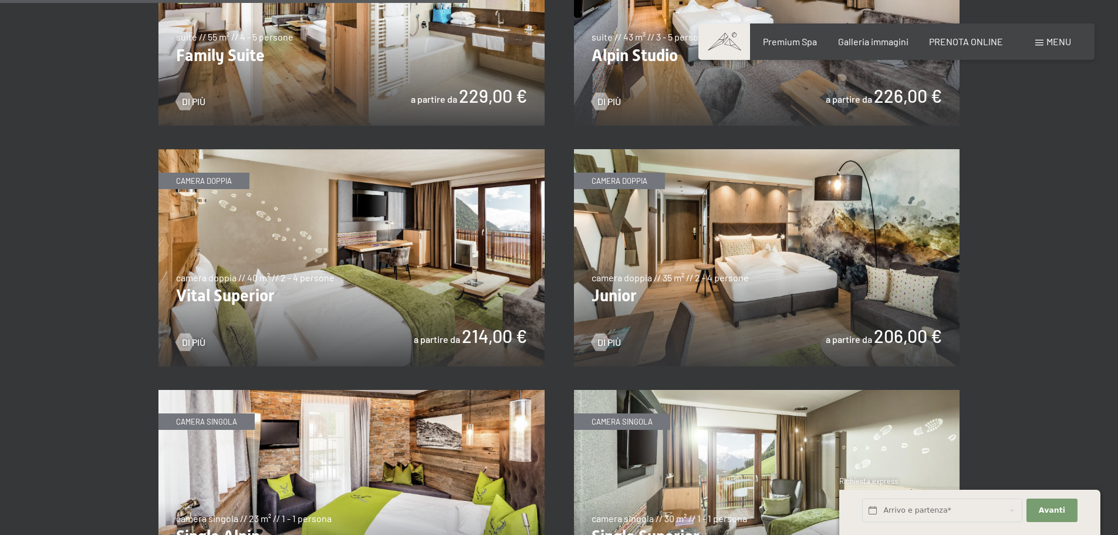
click at [371, 248] on img at bounding box center [351, 257] width 386 height 217
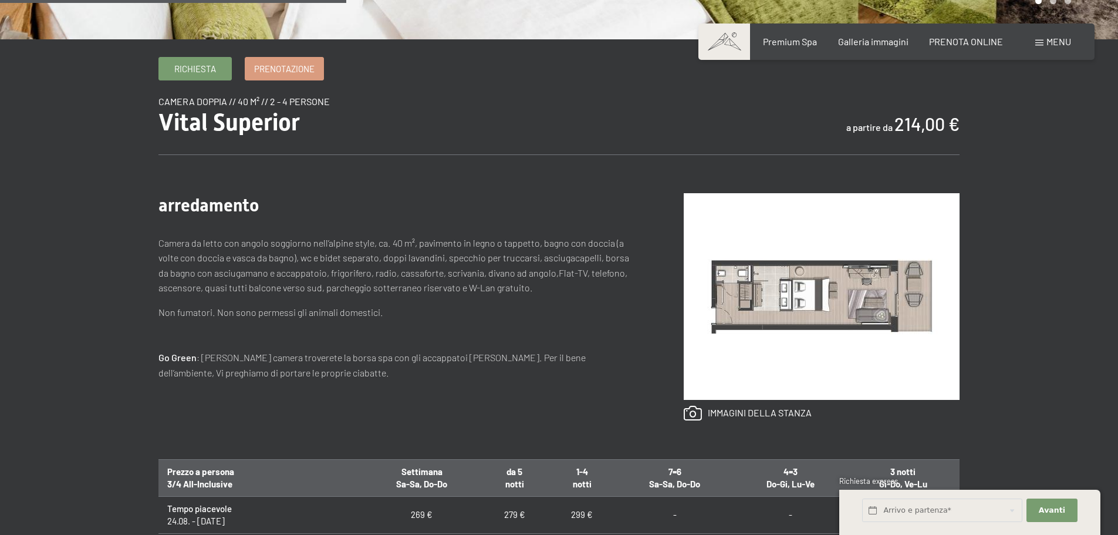
scroll to position [352, 0]
